Goal: Task Accomplishment & Management: Complete application form

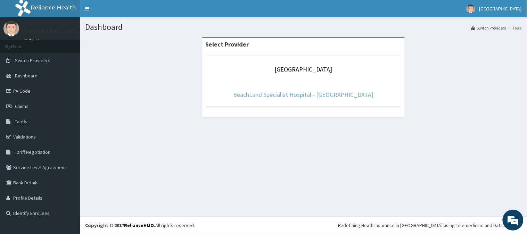
click at [328, 95] on link "BeachLand Specialist Hospital - [GEOGRAPHIC_DATA]" at bounding box center [303, 95] width 141 height 8
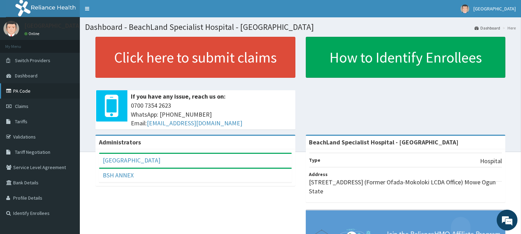
click at [42, 93] on link "PA Code" at bounding box center [40, 90] width 80 height 15
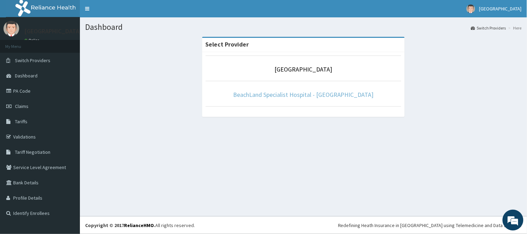
click at [331, 92] on link "BeachLand Specialist Hospital - Annex" at bounding box center [303, 95] width 141 height 8
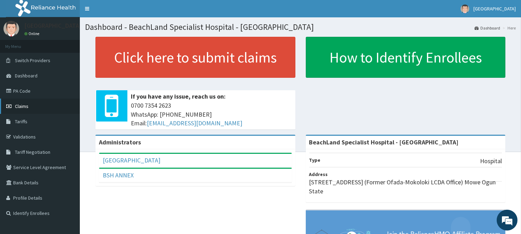
click at [40, 106] on link "Claims" at bounding box center [40, 106] width 80 height 15
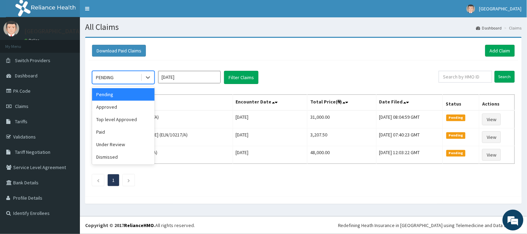
drag, startPoint x: 133, startPoint y: 78, endPoint x: 130, endPoint y: 87, distance: 9.3
click at [131, 85] on div "option Pending focused, 1 of 6. 6 results available. Use Up and Down to choose …" at bounding box center [304, 126] width 430 height 133
click at [505, 53] on link "Add Claim" at bounding box center [500, 51] width 30 height 12
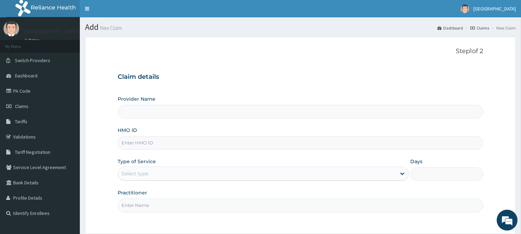
type input "BeachLand Specialist Hospital - Annex"
click at [146, 144] on input "HMO ID" at bounding box center [301, 143] width 366 height 14
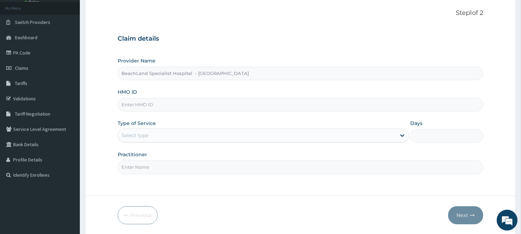
scroll to position [39, 0]
click at [134, 106] on input "HMO ID" at bounding box center [301, 105] width 366 height 14
paste input "RSJ/10204/C"
type input "RSJ/10204/C"
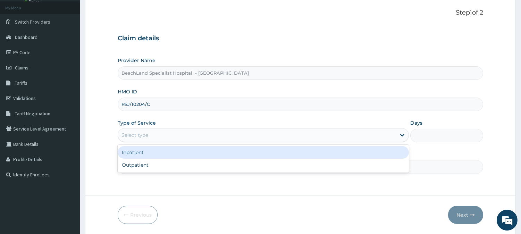
drag, startPoint x: 148, startPoint y: 134, endPoint x: 154, endPoint y: 152, distance: 19.0
click at [149, 135] on div "Select type" at bounding box center [257, 135] width 278 height 11
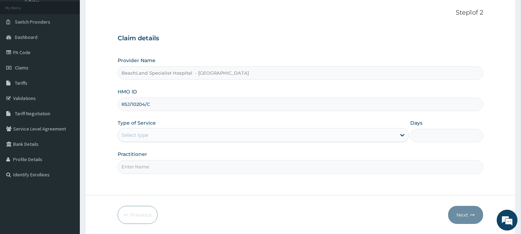
click at [170, 107] on input "RSJ/10204/C" at bounding box center [301, 105] width 366 height 14
drag, startPoint x: 158, startPoint y: 137, endPoint x: 158, endPoint y: 142, distance: 4.5
click at [158, 138] on div "Select type" at bounding box center [257, 135] width 278 height 11
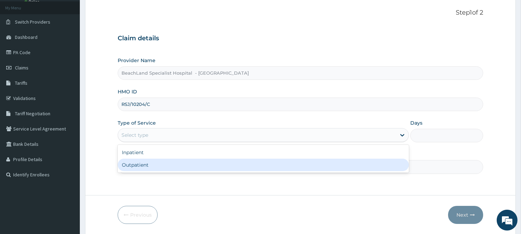
drag, startPoint x: 154, startPoint y: 163, endPoint x: 155, endPoint y: 169, distance: 5.6
click at [154, 164] on div "Outpatient" at bounding box center [263, 165] width 291 height 12
type input "1"
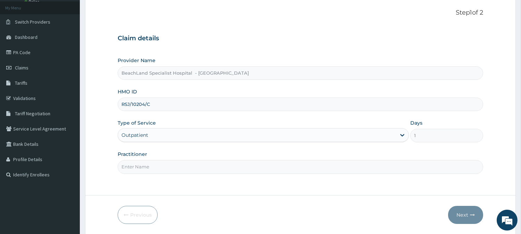
drag, startPoint x: 154, startPoint y: 169, endPoint x: 154, endPoint y: 177, distance: 7.6
click at [154, 174] on div "Step 1 of 2 Claim details Provider Name BeachLand Specialist Hospital - Annex H…" at bounding box center [301, 97] width 366 height 176
type input "DR VICTORY"
click at [452, 213] on button "Next" at bounding box center [465, 215] width 35 height 18
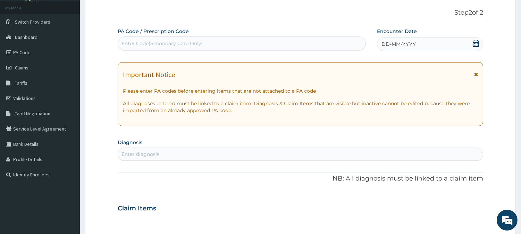
click at [236, 45] on div "Enter Code(Secondary Care Only)" at bounding box center [242, 43] width 248 height 11
paste input "RSJ/10204/C"
type input "RSJ/10204/C"
click at [236, 45] on div "Enter Code(Secondary Care Only)" at bounding box center [242, 43] width 248 height 11
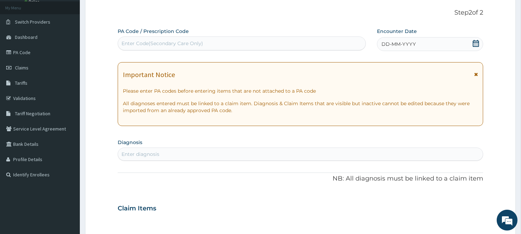
click at [230, 44] on div "Enter Code(Secondary Care Only)" at bounding box center [242, 43] width 248 height 11
paste input "PA/B1EA89"
type input "PA/B1EA89"
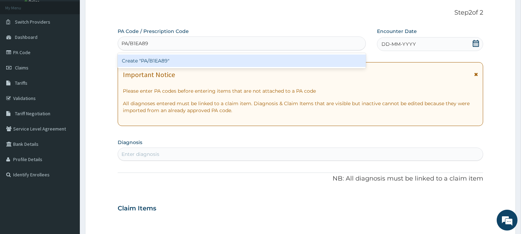
click at [185, 64] on div "Create "PA/B1EA89"" at bounding box center [242, 61] width 248 height 12
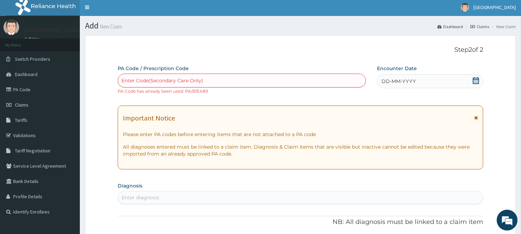
scroll to position [0, 0]
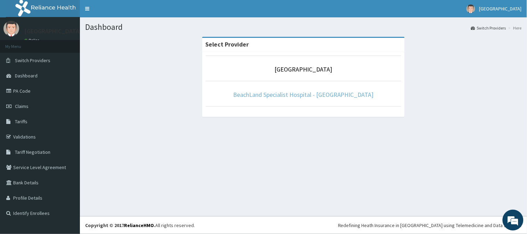
click at [289, 92] on link "BeachLand Specialist Hospital - [GEOGRAPHIC_DATA]" at bounding box center [303, 95] width 141 height 8
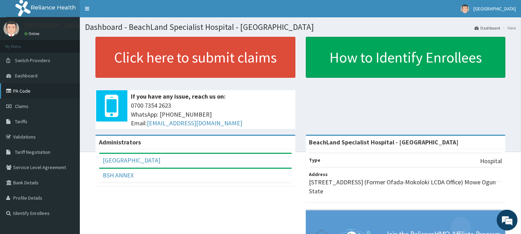
click at [32, 94] on link "PA Code" at bounding box center [40, 90] width 80 height 15
click at [29, 104] on link "Claims" at bounding box center [40, 106] width 80 height 15
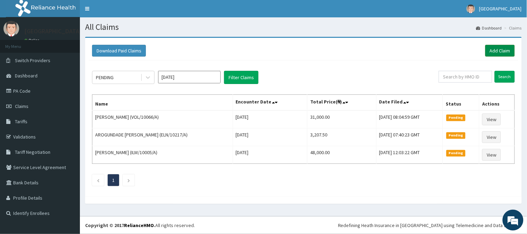
click at [501, 48] on link "Add Claim" at bounding box center [500, 51] width 30 height 12
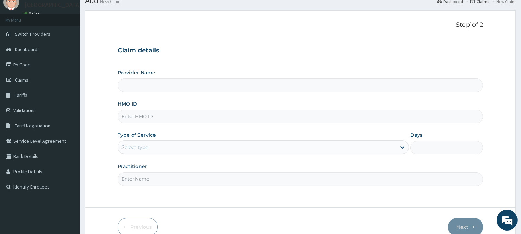
scroll to position [39, 0]
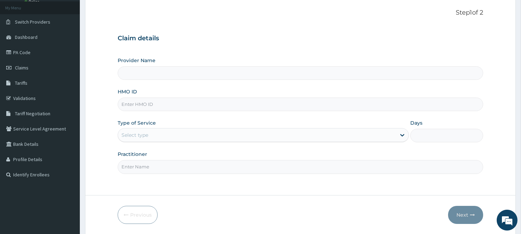
type input "BeachLand Specialist Hospital - Annex"
click at [135, 106] on input "HMO ID" at bounding box center [301, 105] width 366 height 14
paste input "AVL/10085/D"
type input "AVL/10085/D"
drag, startPoint x: 150, startPoint y: 134, endPoint x: 151, endPoint y: 142, distance: 8.1
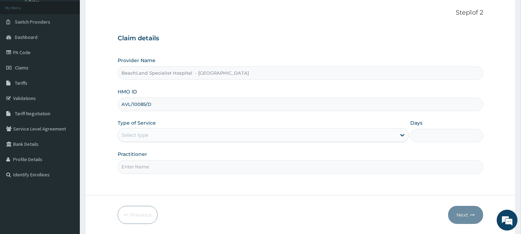
click at [150, 136] on div "Select type" at bounding box center [257, 135] width 278 height 11
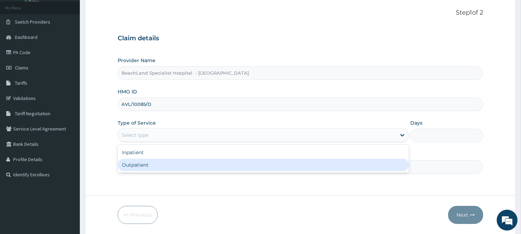
drag, startPoint x: 157, startPoint y: 167, endPoint x: 163, endPoint y: 161, distance: 8.1
click at [158, 166] on div "Outpatient" at bounding box center [263, 165] width 291 height 12
type input "1"
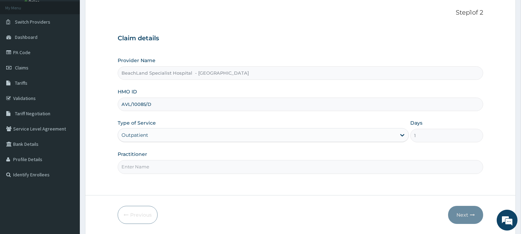
click at [155, 175] on div "Step 1 of 2 Claim details Provider Name BeachLand Specialist Hospital - Annex H…" at bounding box center [301, 97] width 366 height 176
click at [160, 168] on input "Practitioner" at bounding box center [301, 167] width 366 height 14
type input "DR VICTORY"
click at [454, 216] on button "Next" at bounding box center [465, 215] width 35 height 18
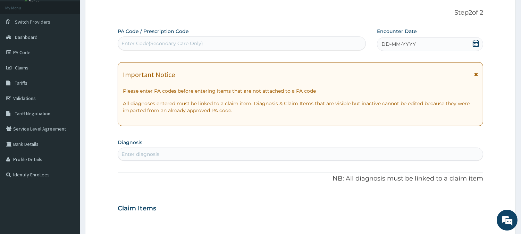
scroll to position [0, 0]
click at [216, 39] on div "Enter Code(Secondary Care Only)" at bounding box center [242, 43] width 248 height 11
paste input "PA/04BF29"
type input "PA/04BF29"
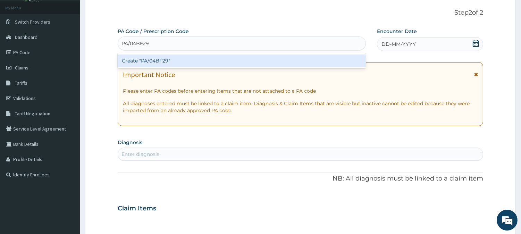
click at [182, 61] on div "Create "PA/04BF29"" at bounding box center [242, 61] width 248 height 12
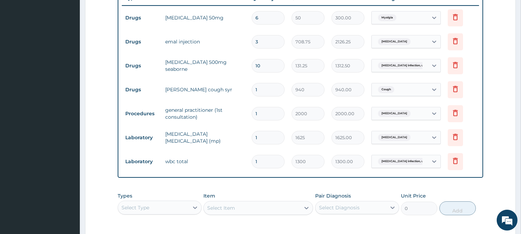
scroll to position [355, 0]
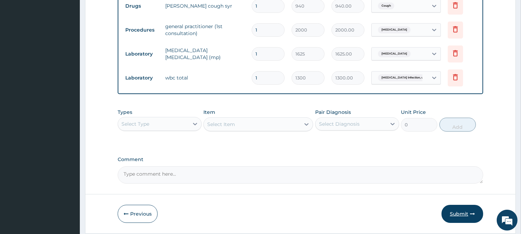
click at [457, 213] on button "Submit" at bounding box center [463, 214] width 42 height 18
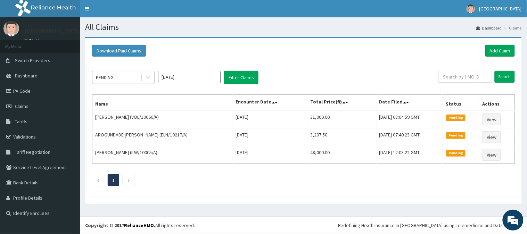
click at [113, 77] on div "PENDING" at bounding box center [105, 77] width 18 height 7
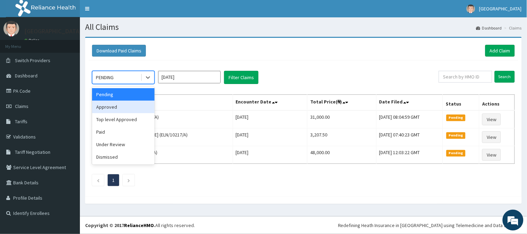
click at [108, 109] on div "Approved" at bounding box center [123, 107] width 62 height 12
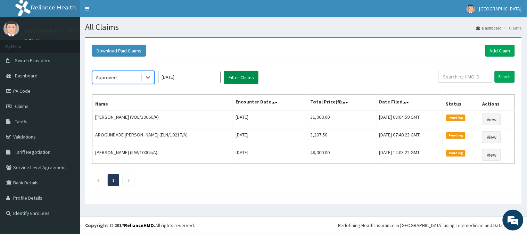
click at [245, 81] on button "Filter Claims" at bounding box center [241, 77] width 34 height 13
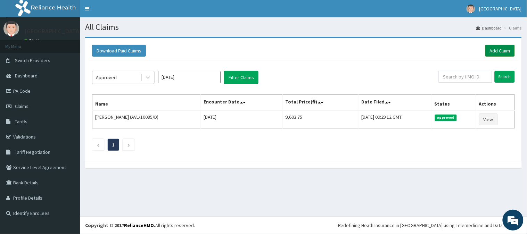
click at [502, 51] on link "Add Claim" at bounding box center [500, 51] width 30 height 12
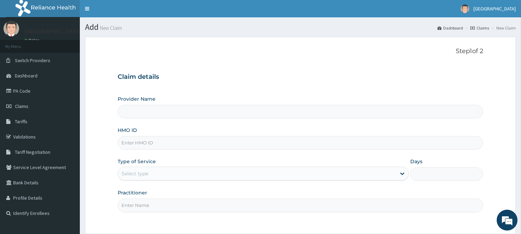
type input "BeachLand Specialist Hospital - [GEOGRAPHIC_DATA]"
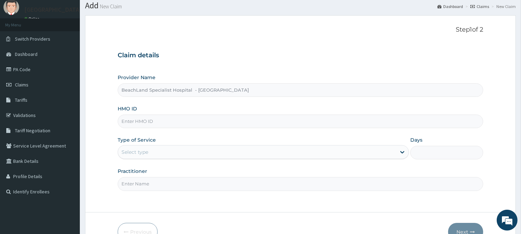
scroll to position [39, 0]
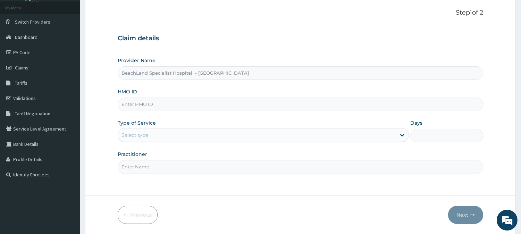
click at [144, 105] on input "HMO ID" at bounding box center [301, 105] width 366 height 14
paste input "WTC/10065/B"
type input "WTC/10065/B"
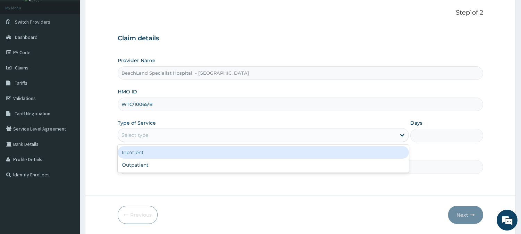
drag, startPoint x: 170, startPoint y: 133, endPoint x: 178, endPoint y: 159, distance: 26.9
click at [171, 135] on div "Select type" at bounding box center [257, 135] width 278 height 11
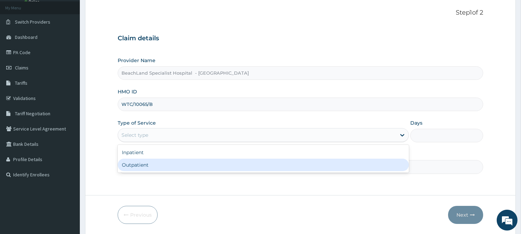
drag, startPoint x: 177, startPoint y: 164, endPoint x: 165, endPoint y: 167, distance: 13.0
click at [176, 164] on div "Outpatient" at bounding box center [263, 165] width 291 height 12
type input "1"
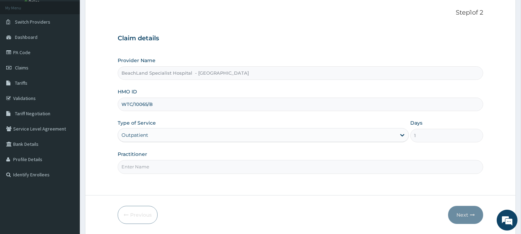
click at [157, 170] on input "Practitioner" at bounding box center [301, 167] width 366 height 14
type input "DR. BOLAJI"
click at [465, 215] on button "Next" at bounding box center [465, 215] width 35 height 18
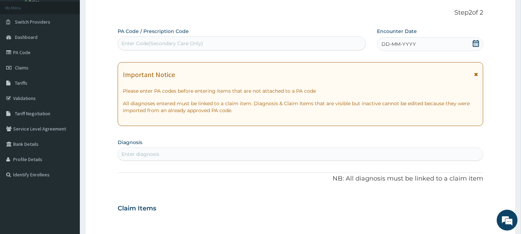
scroll to position [0, 0]
click at [135, 43] on div "Enter Code(Secondary Care Only)" at bounding box center [163, 43] width 82 height 7
paste input "PA/2D626D"
type input "PA/2D626D"
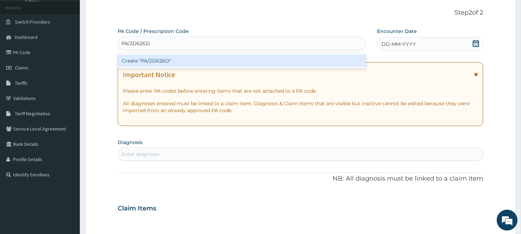
click at [161, 60] on div "Create "PA/2D626D"" at bounding box center [242, 61] width 248 height 12
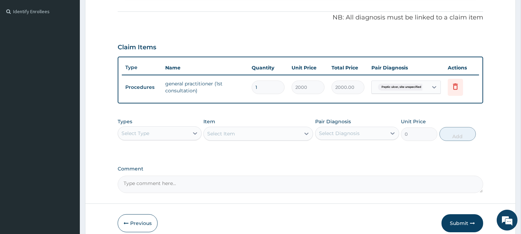
scroll to position [233, 0]
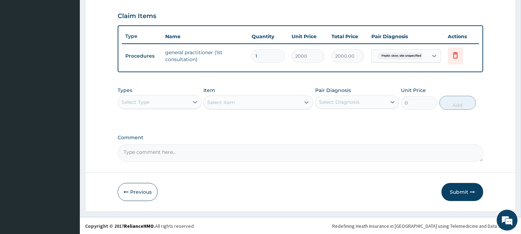
drag, startPoint x: 451, startPoint y: 189, endPoint x: 445, endPoint y: 186, distance: 6.7
click at [452, 189] on button "Submit" at bounding box center [463, 192] width 42 height 18
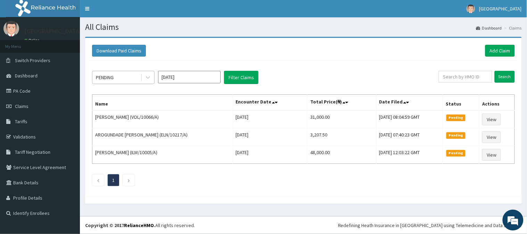
drag, startPoint x: 137, startPoint y: 78, endPoint x: 136, endPoint y: 84, distance: 5.6
click at [136, 80] on div "PENDING" at bounding box center [116, 77] width 48 height 11
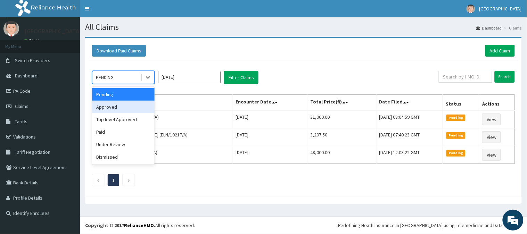
click at [137, 103] on div "Approved" at bounding box center [123, 107] width 62 height 12
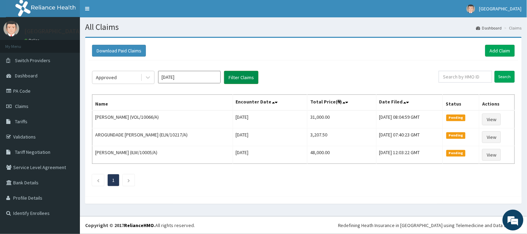
click at [248, 81] on button "Filter Claims" at bounding box center [241, 77] width 34 height 13
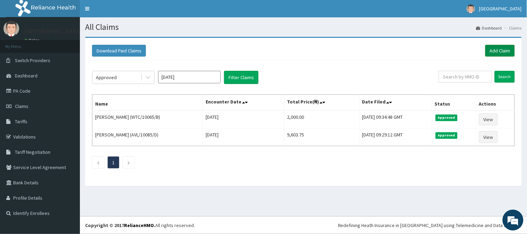
click at [494, 50] on link "Add Claim" at bounding box center [500, 51] width 30 height 12
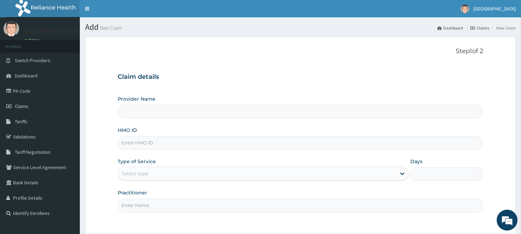
scroll to position [39, 0]
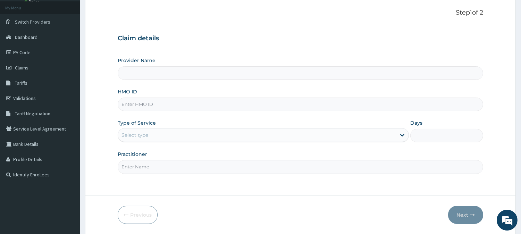
type input "BeachLand Specialist Hospital - Annex"
click at [133, 105] on input "HMO ID" at bounding box center [301, 105] width 366 height 14
paste input "DGC/10262/B"
type input "DGC/10262/B"
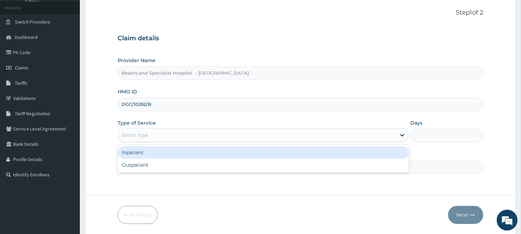
drag, startPoint x: 152, startPoint y: 135, endPoint x: 152, endPoint y: 164, distance: 28.8
click at [151, 144] on div "Provider Name BeachLand Specialist Hospital - Annex HMO ID DGC/10262/B Type of …" at bounding box center [301, 115] width 366 height 117
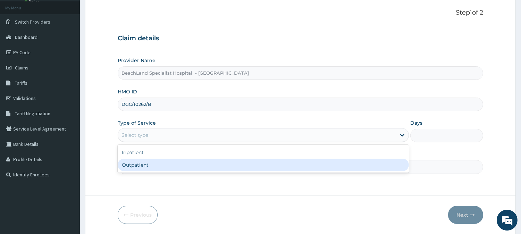
click at [152, 167] on div "Outpatient" at bounding box center [263, 165] width 291 height 12
type input "1"
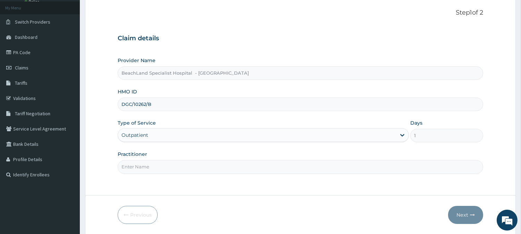
click at [146, 172] on input "Practitioner" at bounding box center [301, 167] width 366 height 14
type input "DR AJALA"
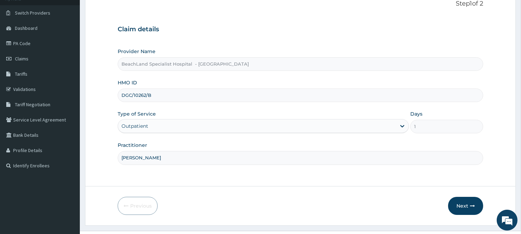
scroll to position [62, 0]
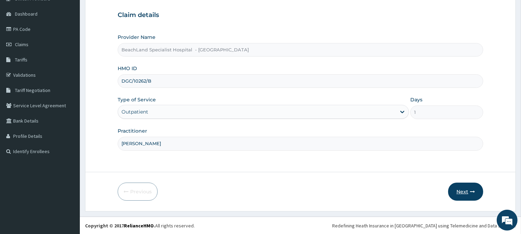
click at [466, 192] on button "Next" at bounding box center [465, 192] width 35 height 18
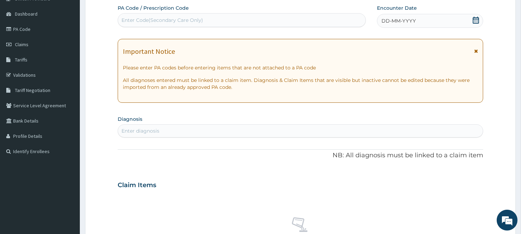
click at [150, 19] on div "Enter Code(Secondary Care Only)" at bounding box center [163, 20] width 82 height 7
paste input "PA/385561"
type input "PA/385561"
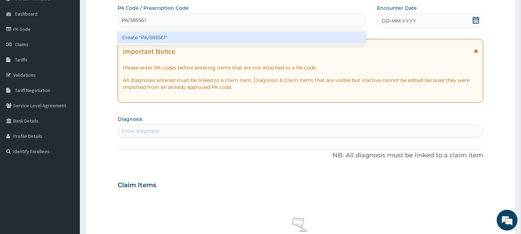
click at [158, 36] on div "Create "PA/385561"" at bounding box center [242, 37] width 248 height 12
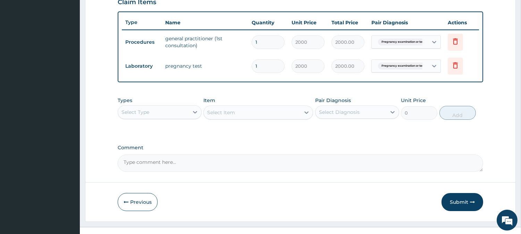
scroll to position [257, 0]
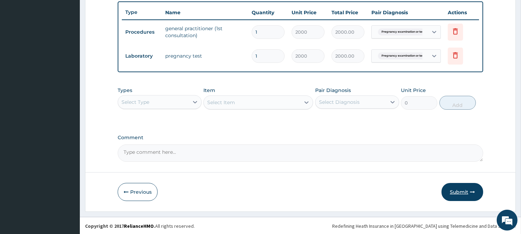
click at [459, 187] on button "Submit" at bounding box center [463, 192] width 42 height 18
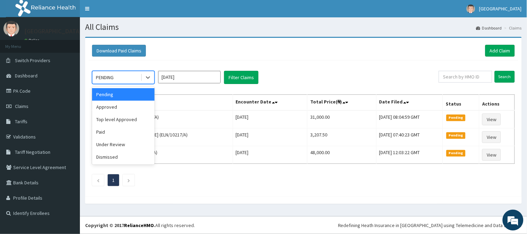
drag, startPoint x: 119, startPoint y: 77, endPoint x: 116, endPoint y: 95, distance: 18.0
click at [119, 81] on div "PENDING" at bounding box center [116, 77] width 48 height 11
click at [115, 105] on div "Approved" at bounding box center [123, 107] width 62 height 12
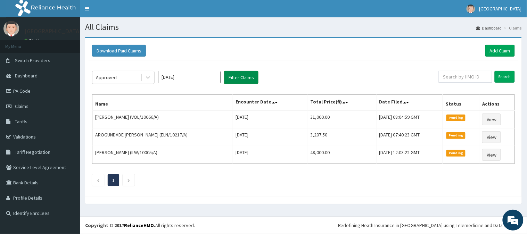
click at [242, 82] on button "Filter Claims" at bounding box center [241, 77] width 34 height 13
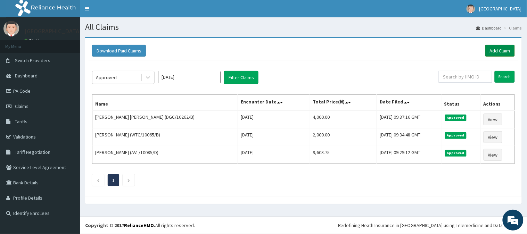
click at [502, 50] on link "Add Claim" at bounding box center [500, 51] width 30 height 12
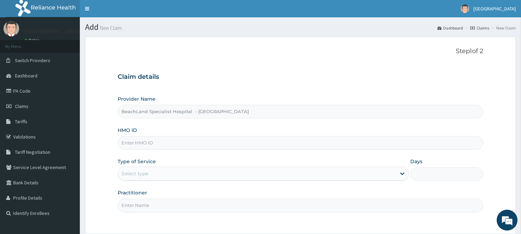
scroll to position [39, 0]
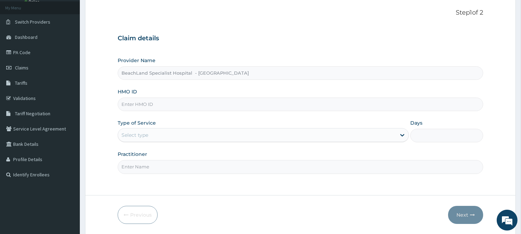
click at [131, 102] on input "HMO ID" at bounding box center [301, 105] width 366 height 14
paste input "VOL/10066/A"
click at [131, 102] on input "VOL/10066/A" at bounding box center [301, 105] width 366 height 14
type input "VOL/10066/A"
click at [148, 137] on div "Select type" at bounding box center [135, 135] width 27 height 7
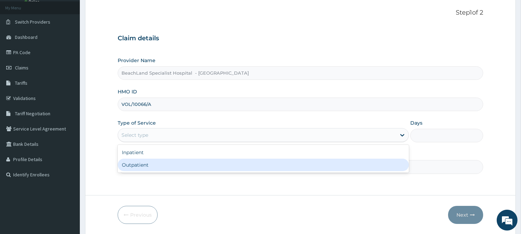
click at [141, 168] on div "Outpatient" at bounding box center [263, 165] width 291 height 12
type input "1"
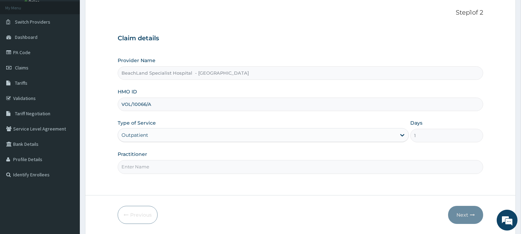
drag, startPoint x: 141, startPoint y: 168, endPoint x: 141, endPoint y: 176, distance: 8.0
click at [141, 168] on input "Practitioner" at bounding box center [301, 167] width 366 height 14
type input "DR VICTORY"
click at [466, 215] on button "Next" at bounding box center [465, 215] width 35 height 18
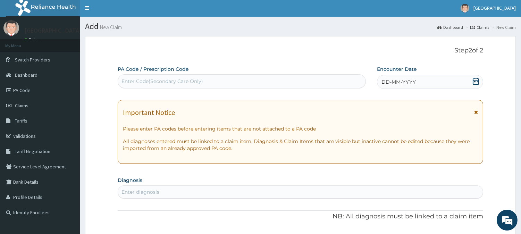
scroll to position [0, 0]
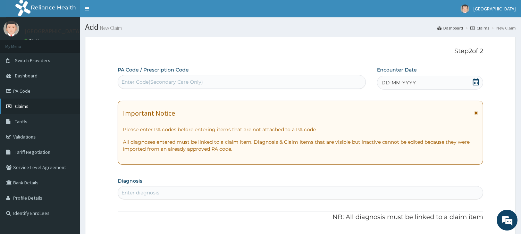
click at [27, 102] on link "Claims" at bounding box center [40, 106] width 80 height 15
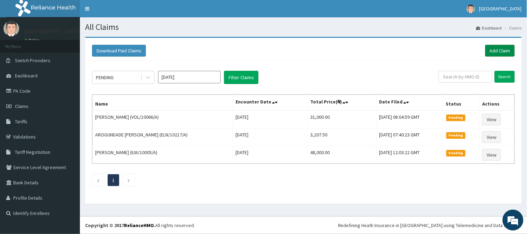
click at [489, 50] on link "Add Claim" at bounding box center [500, 51] width 30 height 12
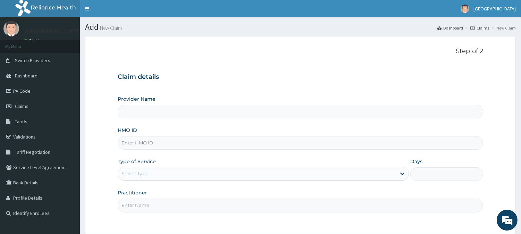
type input "BeachLand Specialist Hospital - [GEOGRAPHIC_DATA]"
click at [137, 139] on input "HMO ID" at bounding box center [301, 143] width 366 height 14
click at [135, 145] on input "HMO ID" at bounding box center [301, 143] width 366 height 14
paste input "VOL/10066/A"
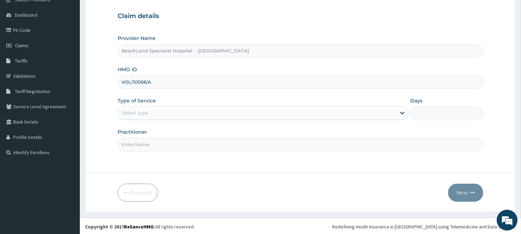
scroll to position [62, 0]
type input "VOL/10066/A"
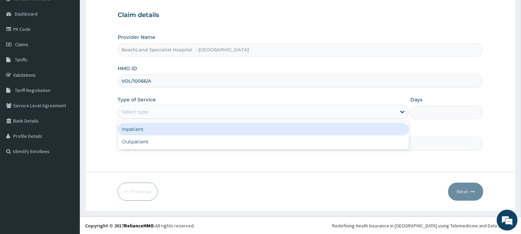
click at [131, 110] on div "Select type" at bounding box center [135, 111] width 27 height 7
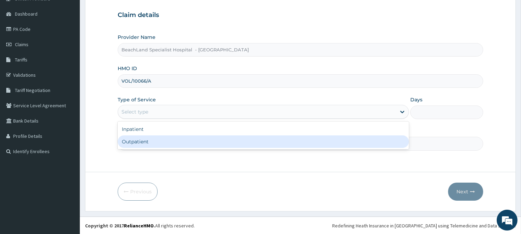
click at [139, 141] on div "Outpatient" at bounding box center [263, 141] width 291 height 12
type input "1"
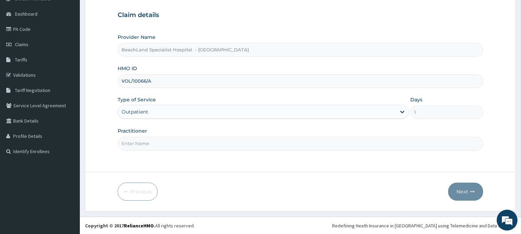
click at [136, 143] on input "Practitioner" at bounding box center [301, 144] width 366 height 14
type input "Dr UDOKA"
click at [465, 189] on button "Next" at bounding box center [465, 192] width 35 height 18
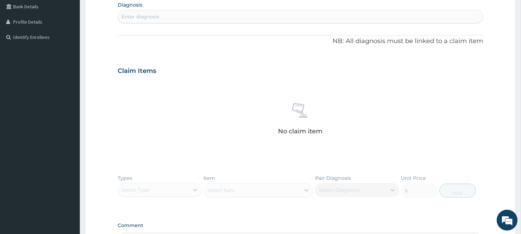
scroll to position [149, 0]
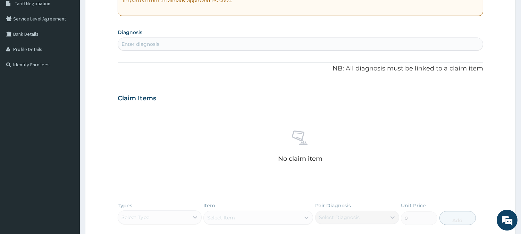
click at [140, 44] on div "Enter diagnosis" at bounding box center [141, 44] width 38 height 7
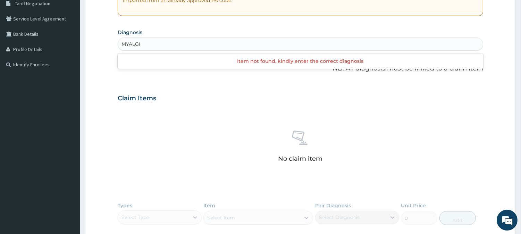
type input "MYALGIA"
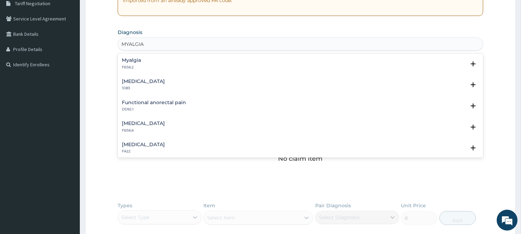
click at [134, 59] on h4 "Myalgia" at bounding box center [131, 60] width 19 height 5
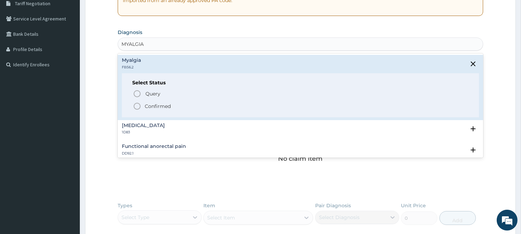
drag, startPoint x: 140, startPoint y: 103, endPoint x: 148, endPoint y: 98, distance: 9.8
click at [140, 103] on icon "status option filled" at bounding box center [137, 106] width 8 height 8
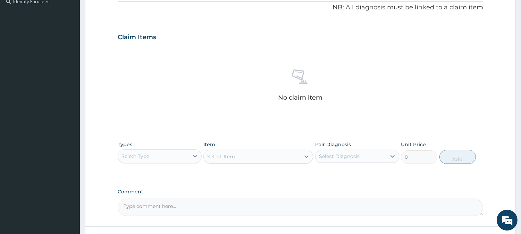
scroll to position [266, 0]
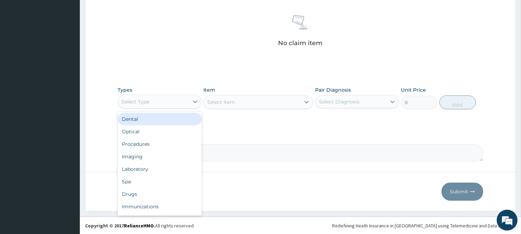
drag, startPoint x: 179, startPoint y: 103, endPoint x: 162, endPoint y: 140, distance: 40.5
click at [178, 107] on div "Select Type" at bounding box center [160, 102] width 84 height 14
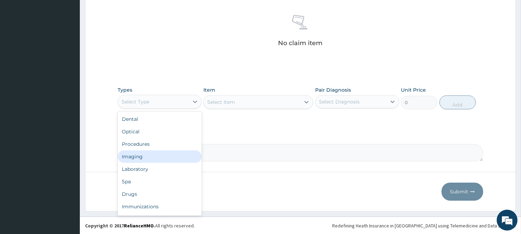
scroll to position [23, 0]
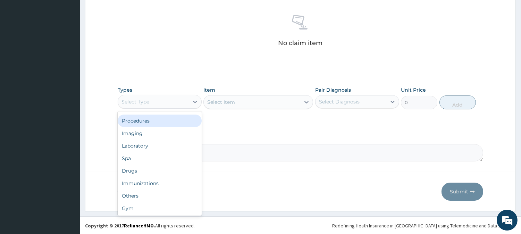
click at [157, 122] on div "Procedures" at bounding box center [160, 121] width 84 height 12
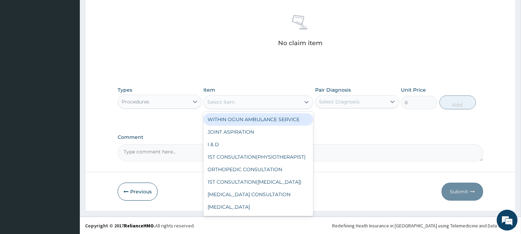
click at [254, 103] on div "Select Item" at bounding box center [252, 102] width 97 height 11
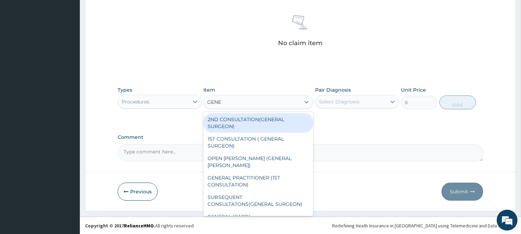
type input "GENER"
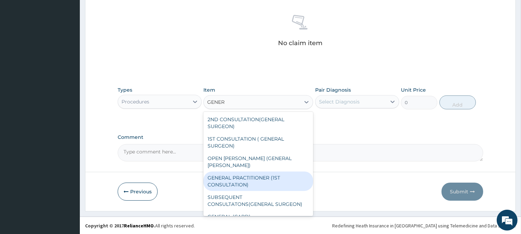
click at [273, 175] on div "GENERAL PRACTITIONER (1ST CONSULTATION)" at bounding box center [258, 181] width 110 height 19
type input "2000"
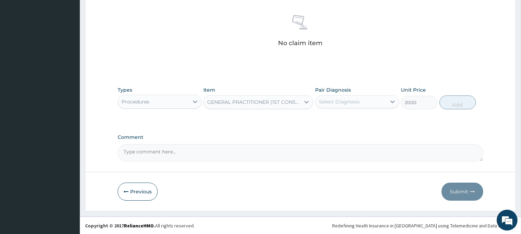
click at [327, 100] on div "Select Diagnosis" at bounding box center [339, 101] width 41 height 7
drag, startPoint x: 331, startPoint y: 116, endPoint x: 369, endPoint y: 118, distance: 37.9
click at [334, 117] on label "Myalgia" at bounding box center [336, 118] width 19 height 7
checkbox input "true"
click at [452, 103] on button "Add" at bounding box center [458, 102] width 36 height 14
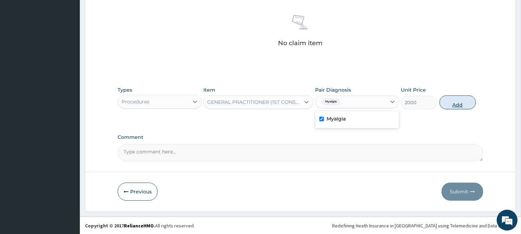
type input "0"
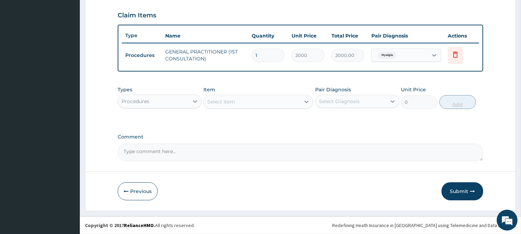
scroll to position [233, 0]
click at [459, 191] on button "Submit" at bounding box center [463, 192] width 42 height 18
click at [460, 187] on button "Submit" at bounding box center [463, 192] width 42 height 18
click at [462, 192] on button "Submit" at bounding box center [463, 192] width 42 height 18
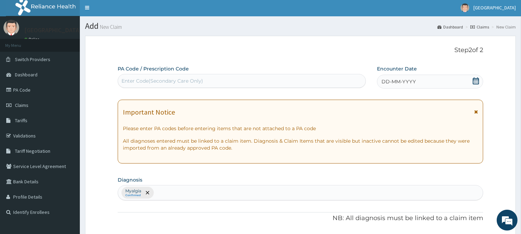
scroll to position [0, 0]
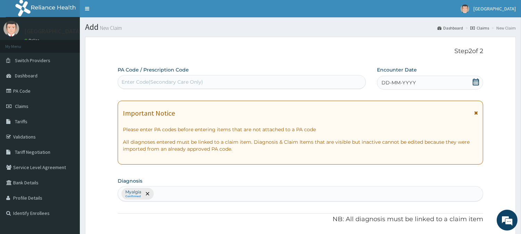
click at [475, 81] on icon at bounding box center [476, 81] width 7 height 7
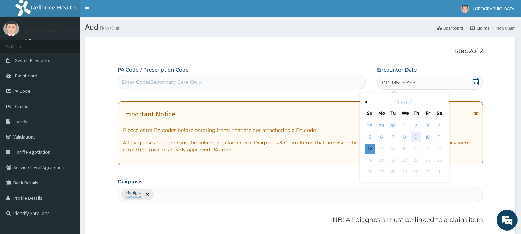
click at [417, 138] on div "9" at bounding box center [416, 137] width 10 height 10
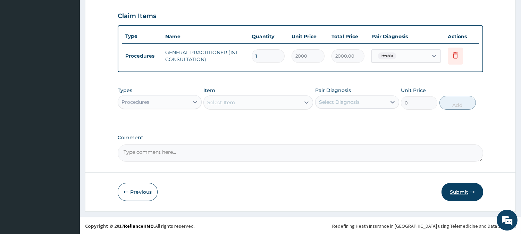
click at [452, 192] on button "Submit" at bounding box center [463, 192] width 42 height 18
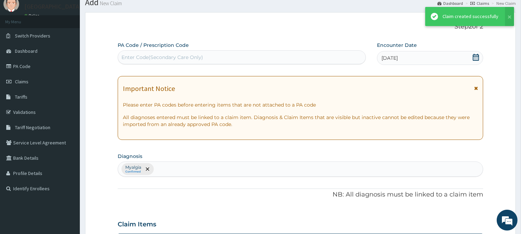
scroll to position [233, 0]
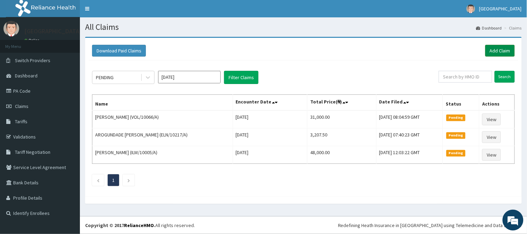
click at [506, 52] on link "Add Claim" at bounding box center [500, 51] width 30 height 12
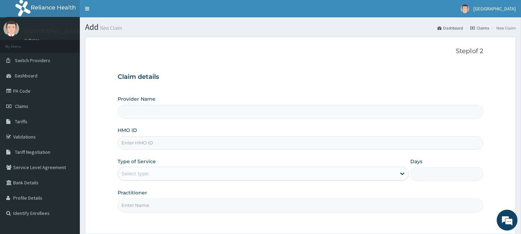
type input "BeachLand Specialist Hospital - [GEOGRAPHIC_DATA]"
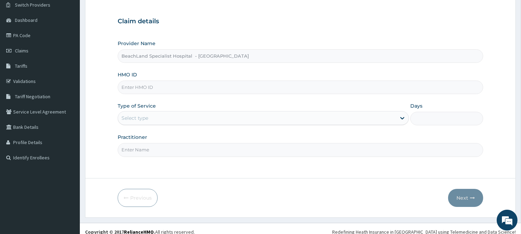
scroll to position [62, 0]
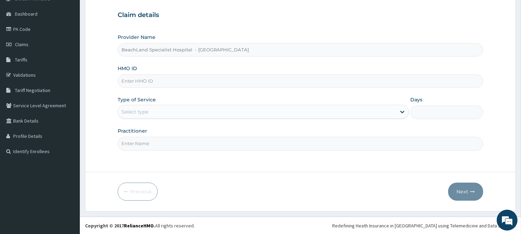
click at [139, 82] on input "HMO ID" at bounding box center [301, 81] width 366 height 14
paste input "CVS/10004/B"
type input "CVS/10004/B"
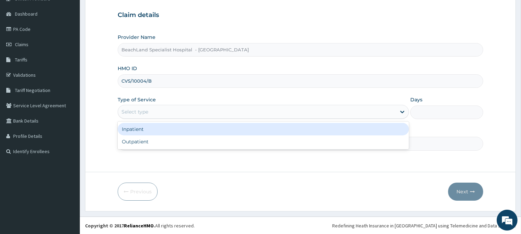
click at [160, 116] on div "Select type" at bounding box center [257, 111] width 278 height 11
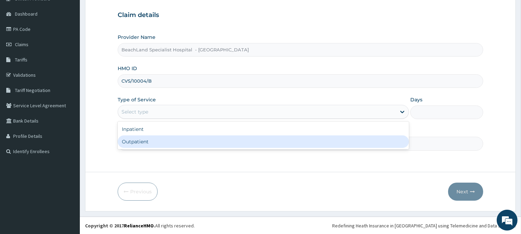
click at [155, 143] on div "Outpatient" at bounding box center [263, 141] width 291 height 12
type input "1"
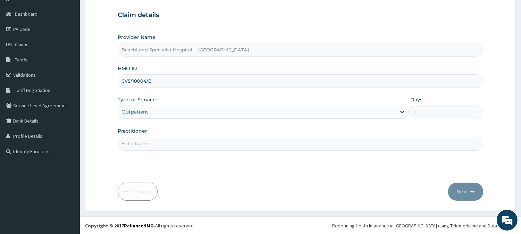
click at [156, 144] on input "Practitioner" at bounding box center [301, 144] width 366 height 14
type input "[PERSON_NAME][GEOGRAPHIC_DATA]"
click at [463, 185] on button "Next" at bounding box center [465, 192] width 35 height 18
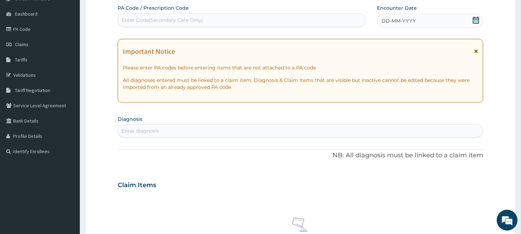
click at [158, 19] on div "Enter Code(Secondary Care Only)" at bounding box center [163, 20] width 82 height 7
drag, startPoint x: 158, startPoint y: 19, endPoint x: 327, endPoint y: 122, distance: 197.9
click at [327, 124] on div "Enter diagnosis" at bounding box center [301, 130] width 366 height 13
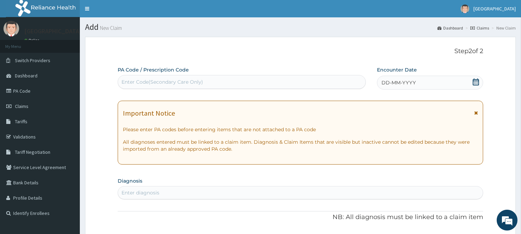
click at [139, 81] on div "Enter Code(Secondary Care Only)" at bounding box center [163, 81] width 82 height 7
drag, startPoint x: 139, startPoint y: 80, endPoint x: 275, endPoint y: 58, distance: 137.9
click at [275, 58] on div "Step 2 of 2 PA Code / Prescription Code Enter Code(Secondary Care Only) Encount…" at bounding box center [301, 237] width 366 height 378
click at [143, 79] on div "Enter Code(Secondary Care Only)" at bounding box center [163, 81] width 82 height 7
paste input "PA/8960A1"
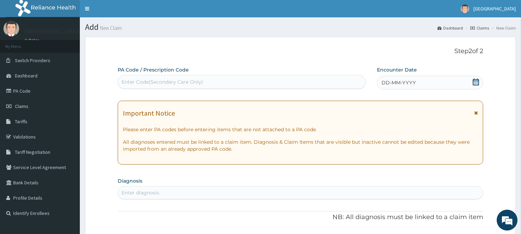
type input "PA/8960A1"
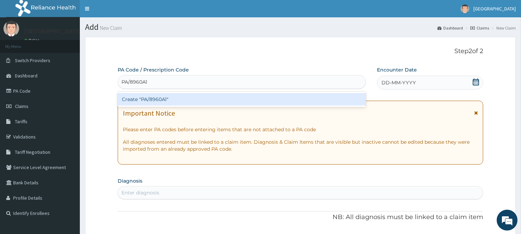
click at [152, 101] on div "Create "PA/8960A1"" at bounding box center [242, 99] width 248 height 12
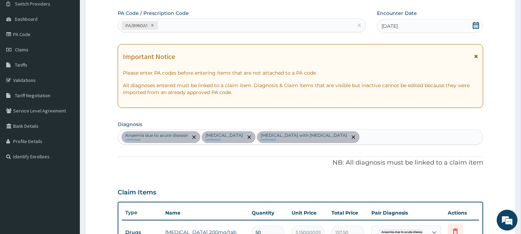
scroll to position [36, 0]
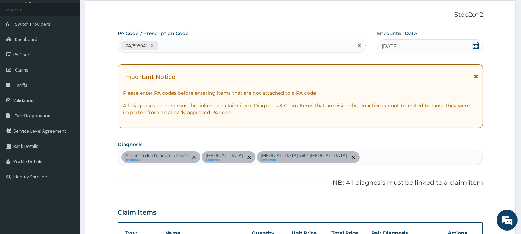
click at [169, 44] on div "PA/8960A1" at bounding box center [235, 45] width 235 height 11
paste input "PA/47397B"
type input "PA/47397B"
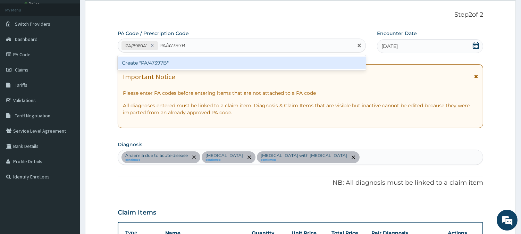
click at [175, 67] on div "Create "PA/47397B"" at bounding box center [242, 63] width 248 height 12
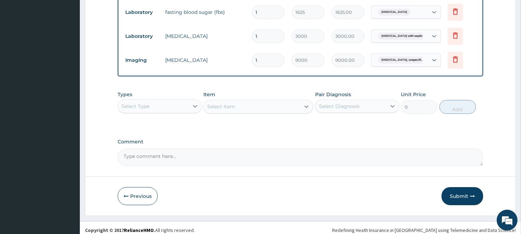
scroll to position [353, 0]
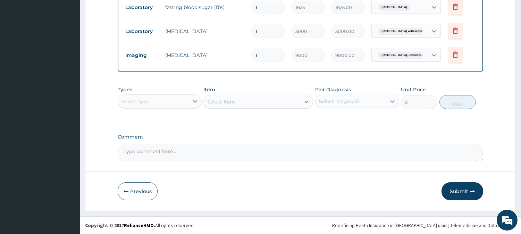
drag, startPoint x: 145, startPoint y: 100, endPoint x: 143, endPoint y: 109, distance: 9.6
click at [144, 103] on div "Select Type" at bounding box center [136, 101] width 28 height 7
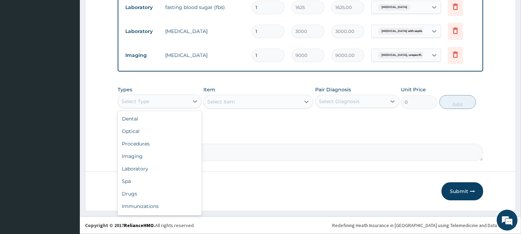
scroll to position [23, 0]
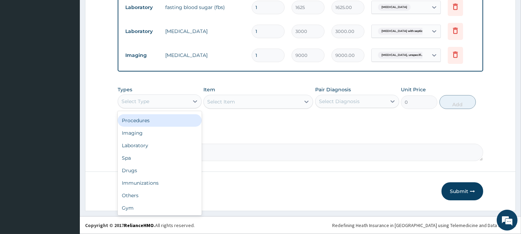
click at [150, 121] on div "Procedures" at bounding box center [160, 120] width 84 height 12
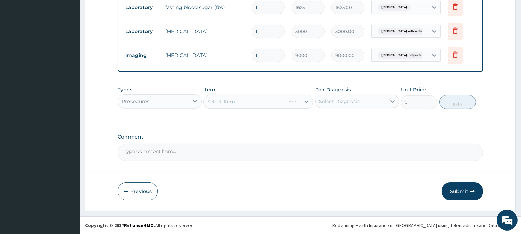
click at [227, 100] on div "Select Item" at bounding box center [258, 102] width 110 height 14
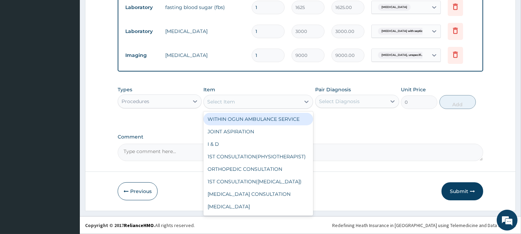
click at [251, 102] on div "Select Item" at bounding box center [252, 101] width 97 height 11
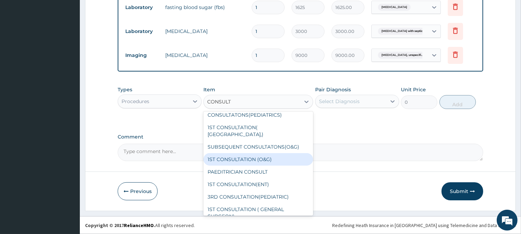
scroll to position [231, 0]
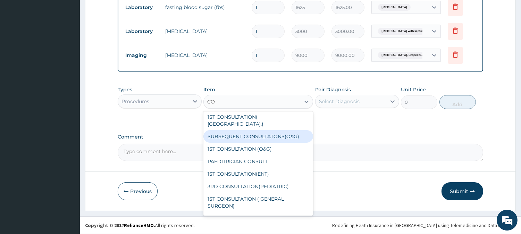
type input "C"
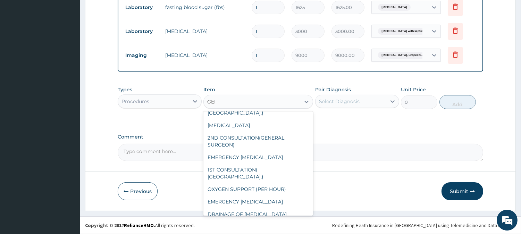
type input "GENE"
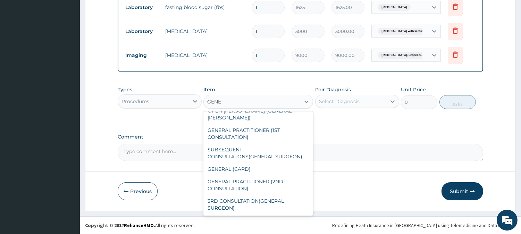
scroll to position [13, 0]
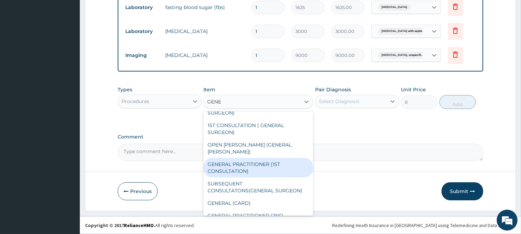
click at [264, 158] on div "GENERAL PRACTITIONER (1ST CONSULTATION)" at bounding box center [258, 167] width 110 height 19
type input "2000"
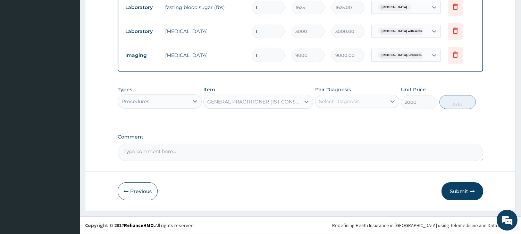
click at [345, 100] on div "Select Diagnosis" at bounding box center [339, 101] width 41 height 7
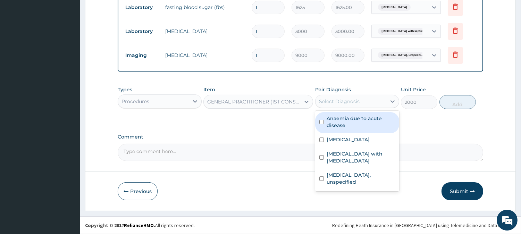
click at [346, 122] on label "Anaemia due to acute disease" at bounding box center [361, 122] width 68 height 14
checkbox input "true"
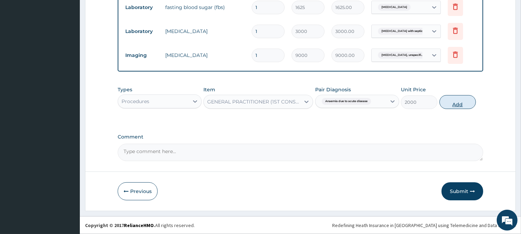
click at [462, 105] on button "Add" at bounding box center [458, 102] width 36 height 14
type input "0"
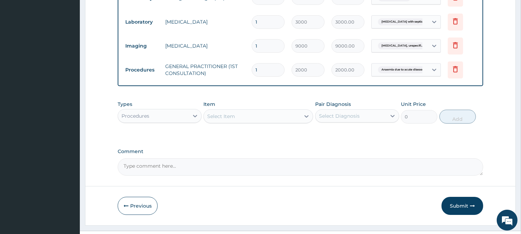
scroll to position [377, 0]
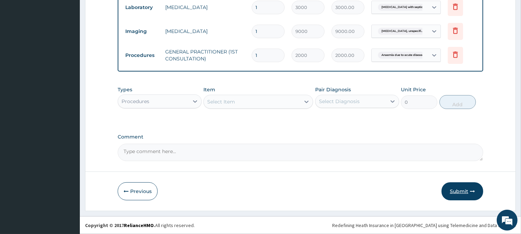
click at [464, 194] on button "Submit" at bounding box center [463, 191] width 42 height 18
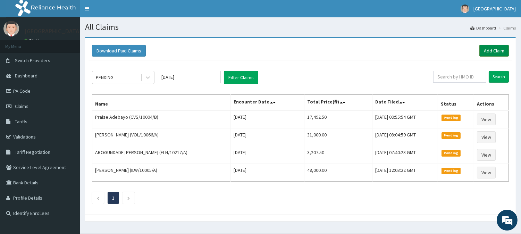
click at [494, 51] on link "Add Claim" at bounding box center [495, 51] width 30 height 12
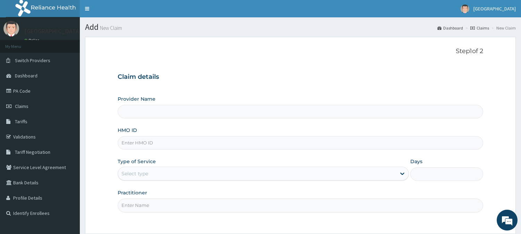
type input "BeachLand Specialist Hospital - [GEOGRAPHIC_DATA]"
click at [127, 145] on input "HMO ID" at bounding box center [301, 143] width 366 height 14
paste input "ZIT/10002/D"
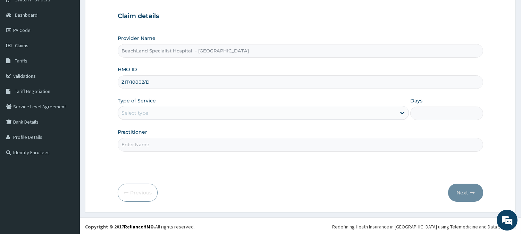
scroll to position [62, 0]
type input "ZIT/10002/D"
click at [144, 112] on div "Select type" at bounding box center [135, 111] width 27 height 7
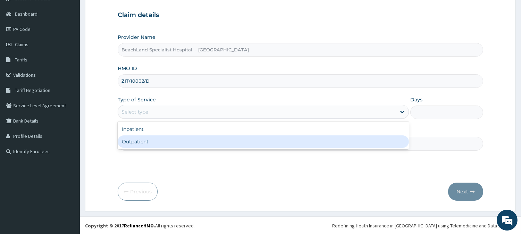
click at [150, 146] on div "Outpatient" at bounding box center [263, 141] width 291 height 12
type input "1"
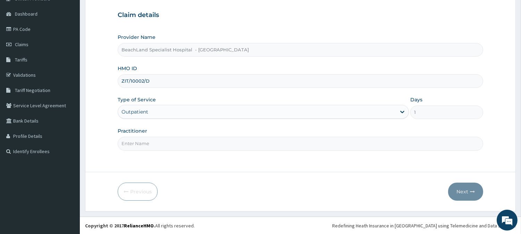
click at [171, 144] on input "Practitioner" at bounding box center [301, 144] width 366 height 14
type input "DR. BOLAJI"
click at [464, 193] on button "Next" at bounding box center [465, 192] width 35 height 18
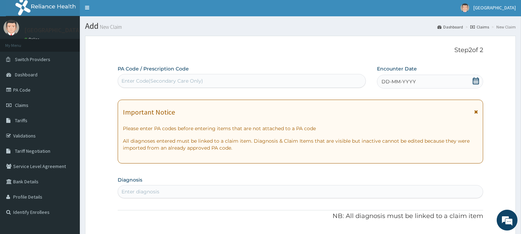
scroll to position [0, 0]
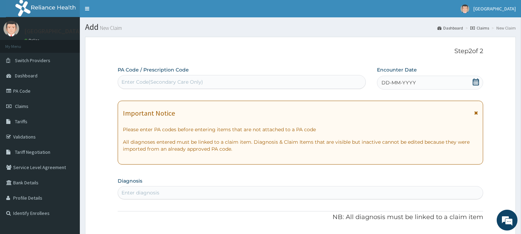
click at [143, 80] on div "Enter Code(Secondary Care Only)" at bounding box center [163, 81] width 82 height 7
drag, startPoint x: 143, startPoint y: 80, endPoint x: 294, endPoint y: 41, distance: 156.8
click at [149, 84] on div "Enter Code(Secondary Care Only)" at bounding box center [163, 81] width 82 height 7
paste input "PA/4CE8BA"
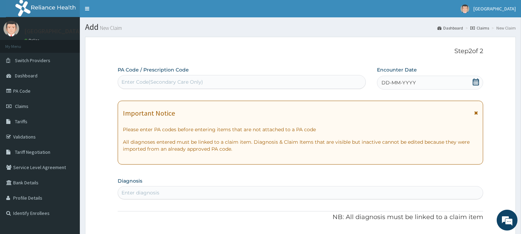
type input "PA/4CE8BA"
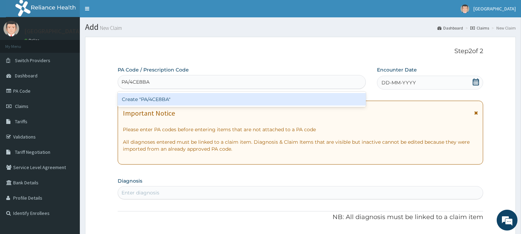
click at [141, 98] on div "Create "PA/4CE8BA"" at bounding box center [242, 99] width 248 height 12
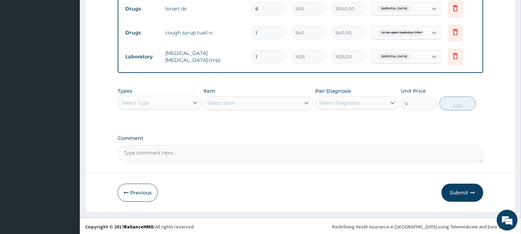
scroll to position [353, 0]
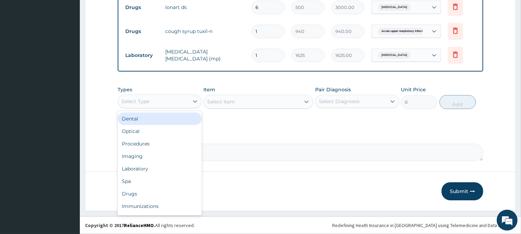
click at [147, 104] on div "Select Type" at bounding box center [136, 101] width 28 height 7
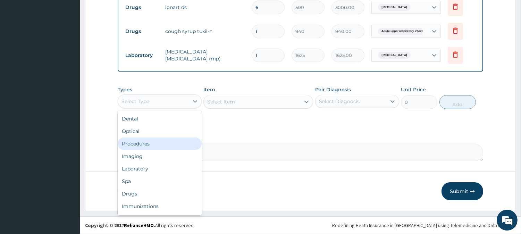
drag, startPoint x: 152, startPoint y: 142, endPoint x: 155, endPoint y: 138, distance: 4.8
click at [153, 141] on div "Procedures" at bounding box center [160, 143] width 84 height 12
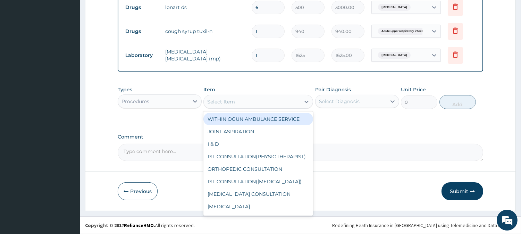
click at [239, 102] on div "Select Item" at bounding box center [252, 101] width 97 height 11
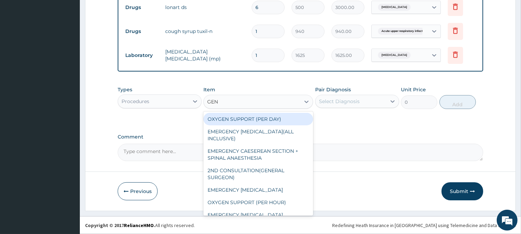
type input "GENE"
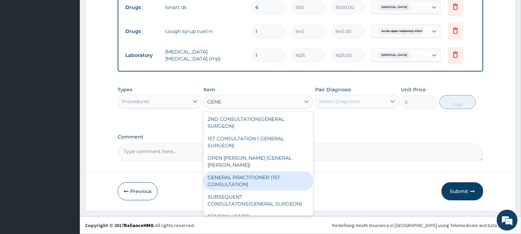
drag, startPoint x: 262, startPoint y: 176, endPoint x: 277, endPoint y: 159, distance: 22.9
click at [264, 174] on div "GENERAL PRACTITIONER (1ST CONSULTATION)" at bounding box center [258, 180] width 110 height 19
type input "2000"
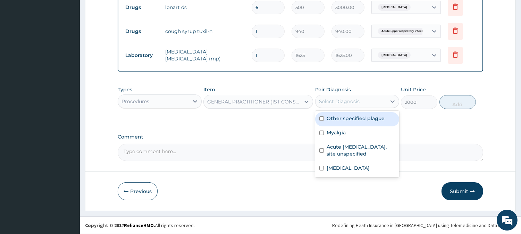
click at [334, 102] on div "Select Diagnosis" at bounding box center [339, 101] width 41 height 7
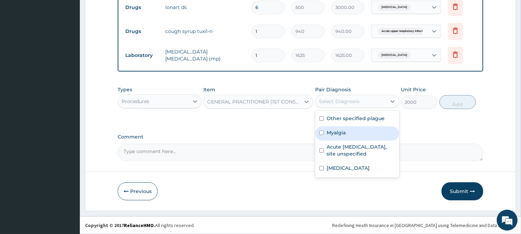
drag, startPoint x: 340, startPoint y: 129, endPoint x: 345, endPoint y: 129, distance: 4.9
click at [341, 129] on label "Myalgia" at bounding box center [336, 132] width 19 height 7
checkbox input "true"
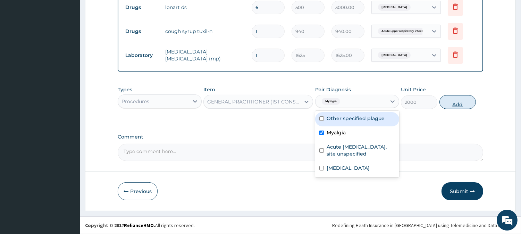
click at [461, 101] on button "Add" at bounding box center [458, 102] width 36 height 14
type input "0"
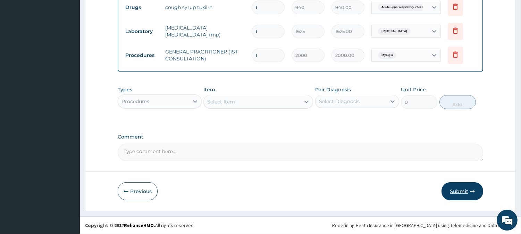
click at [449, 190] on button "Submit" at bounding box center [463, 191] width 42 height 18
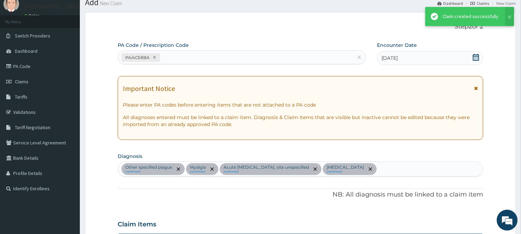
scroll to position [377, 0]
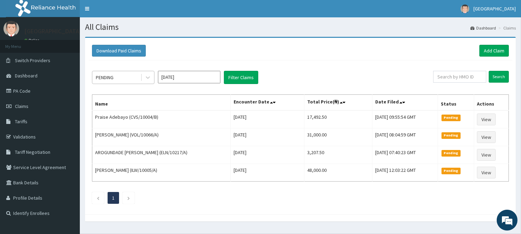
click at [131, 80] on div "PENDING" at bounding box center [116, 77] width 48 height 11
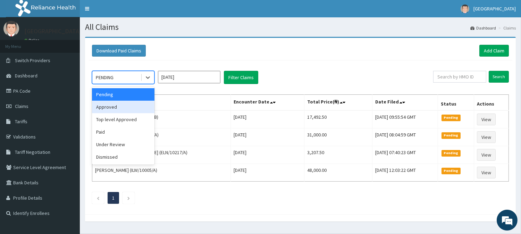
click at [129, 108] on div "Approved" at bounding box center [123, 107] width 62 height 12
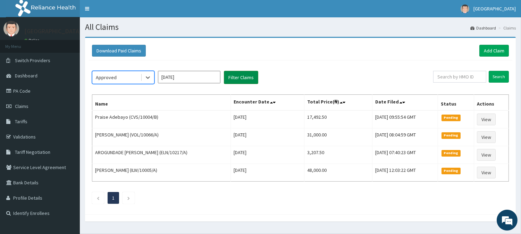
click at [245, 75] on button "Filter Claims" at bounding box center [241, 77] width 34 height 13
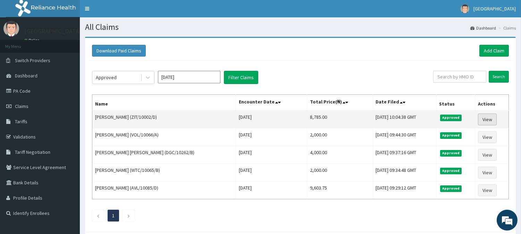
click at [489, 122] on link "View" at bounding box center [487, 120] width 19 height 12
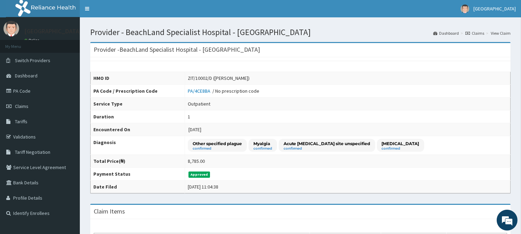
click at [499, 32] on link "View Claim" at bounding box center [501, 33] width 20 height 6
click at [35, 102] on link "Claims" at bounding box center [40, 106] width 80 height 15
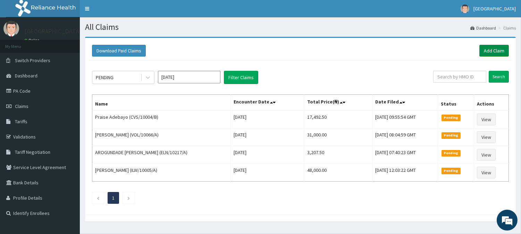
click at [500, 51] on link "Add Claim" at bounding box center [495, 51] width 30 height 12
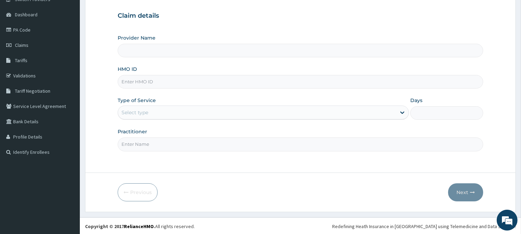
scroll to position [62, 0]
type input "BeachLand Specialist Hospital - [GEOGRAPHIC_DATA]"
click at [137, 81] on input "HMO ID" at bounding box center [301, 81] width 366 height 14
paste input "NKK/10203/A"
type input "NKK/10203/A"
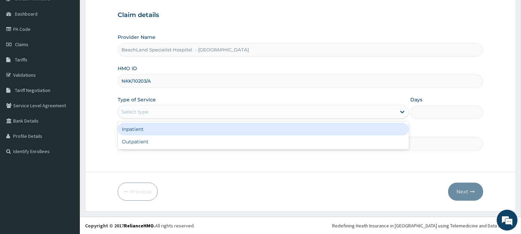
drag, startPoint x: 136, startPoint y: 114, endPoint x: 135, endPoint y: 130, distance: 15.7
click at [136, 115] on div "Select type" at bounding box center [135, 111] width 27 height 7
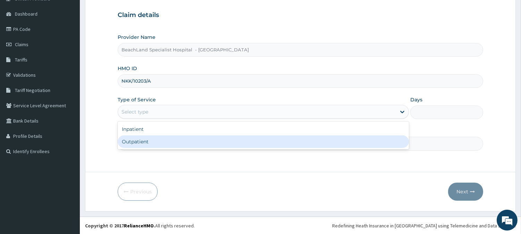
click at [131, 144] on div "Outpatient" at bounding box center [263, 141] width 291 height 12
type input "1"
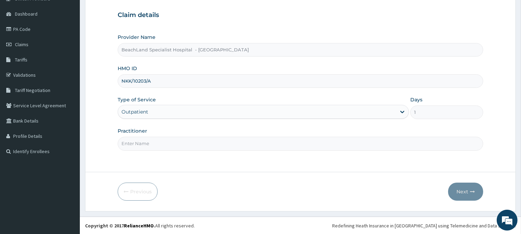
click at [131, 144] on input "Practitioner" at bounding box center [301, 144] width 366 height 14
type input "DR VICTORY"
click at [469, 193] on button "Next" at bounding box center [465, 192] width 35 height 18
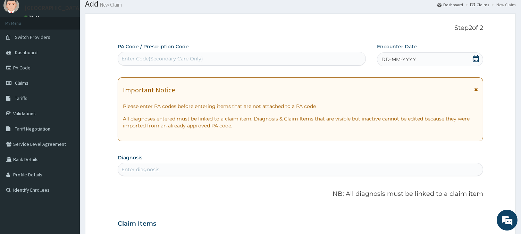
scroll to position [0, 0]
click at [149, 56] on div "Enter Code(Secondary Care Only)" at bounding box center [163, 58] width 82 height 7
paste input "PA/097598"
type input "PA/097598"
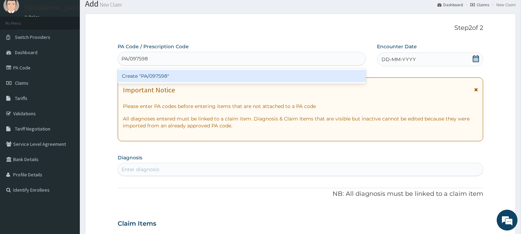
click at [206, 72] on div "Create "PA/097598"" at bounding box center [242, 76] width 248 height 12
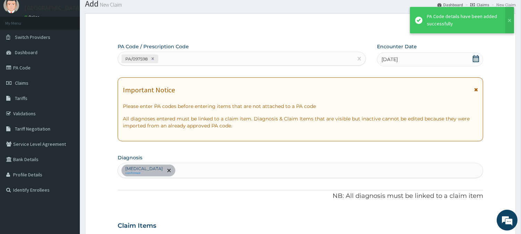
scroll to position [171, 0]
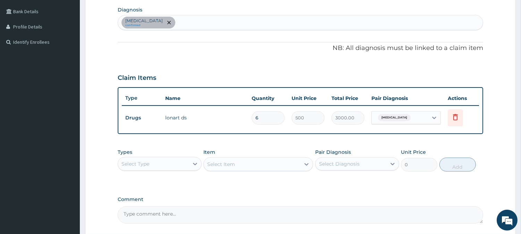
click at [207, 22] on div "[MEDICAL_DATA] confirmed" at bounding box center [300, 22] width 365 height 15
click at [204, 23] on div "[MEDICAL_DATA] confirmed" at bounding box center [300, 22] width 365 height 15
click at [182, 22] on div "[MEDICAL_DATA] confirmed" at bounding box center [300, 22] width 365 height 15
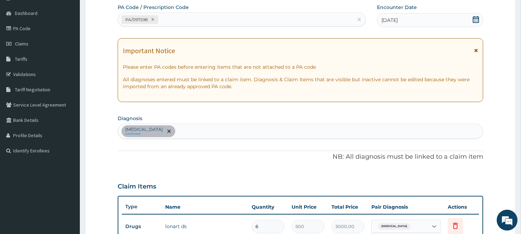
scroll to position [56, 0]
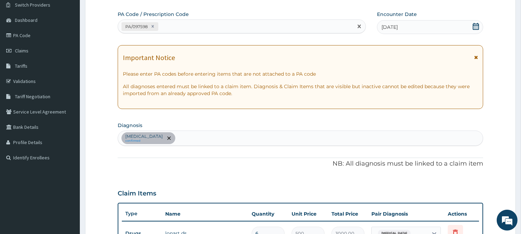
click at [176, 25] on div "PA/097598" at bounding box center [235, 26] width 235 height 11
paste input "PA/0C16BA"
type input "PA/0C16BA"
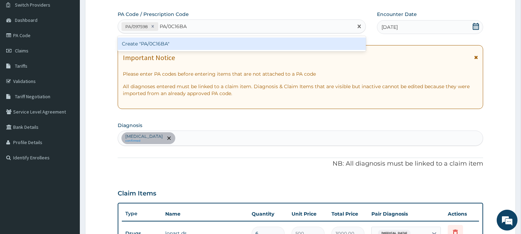
click at [146, 44] on div "Create "PA/0C16BA"" at bounding box center [242, 43] width 248 height 12
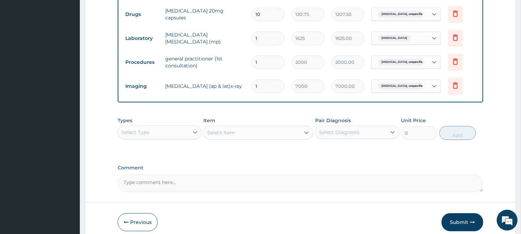
scroll to position [329, 0]
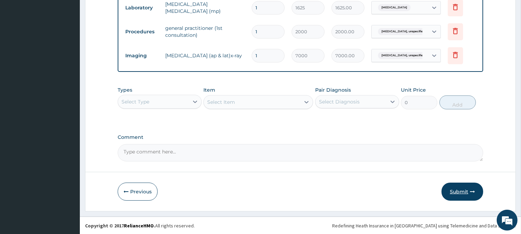
click at [456, 193] on button "Submit" at bounding box center [463, 192] width 42 height 18
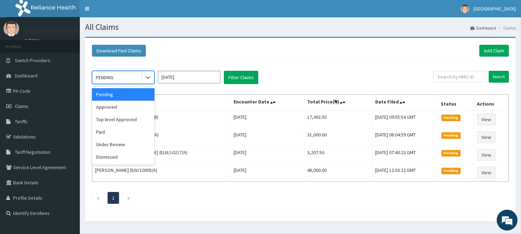
drag, startPoint x: 113, startPoint y: 74, endPoint x: 119, endPoint y: 90, distance: 16.5
click at [113, 78] on div "PENDING" at bounding box center [105, 77] width 18 height 7
drag, startPoint x: 125, startPoint y: 108, endPoint x: 191, endPoint y: 85, distance: 70.0
click at [126, 109] on div "Approved" at bounding box center [123, 107] width 62 height 12
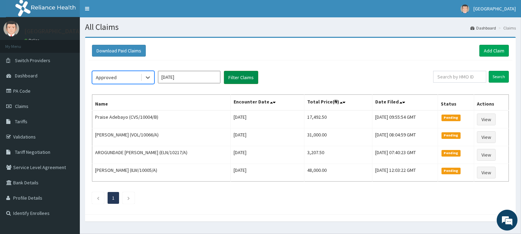
click at [245, 79] on button "Filter Claims" at bounding box center [241, 77] width 34 height 13
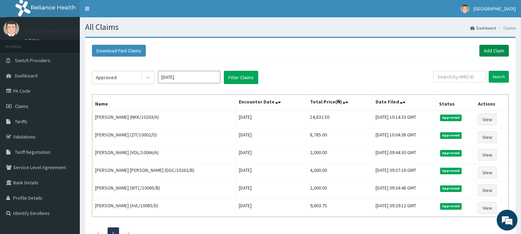
click at [500, 49] on link "Add Claim" at bounding box center [495, 51] width 30 height 12
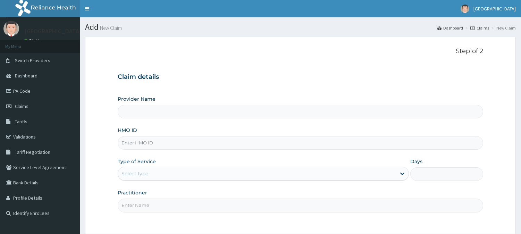
type input "BeachLand Specialist Hospital - [GEOGRAPHIC_DATA]"
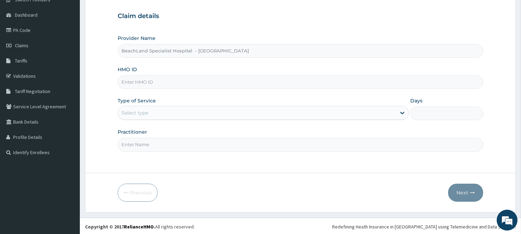
scroll to position [62, 0]
click at [144, 82] on input "HMO ID" at bounding box center [301, 81] width 366 height 14
paste input "ILW/10005/A"
type input "ILW/10005/A"
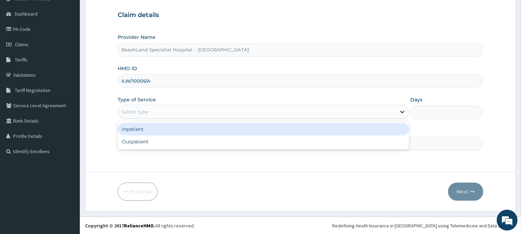
click at [138, 112] on div "Select type" at bounding box center [135, 111] width 27 height 7
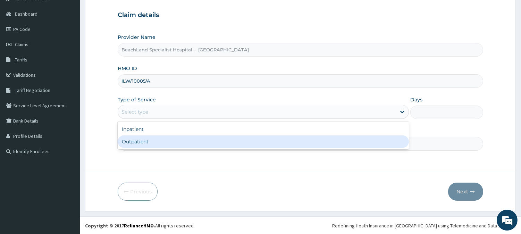
click at [149, 143] on div "Outpatient" at bounding box center [263, 141] width 291 height 12
type input "1"
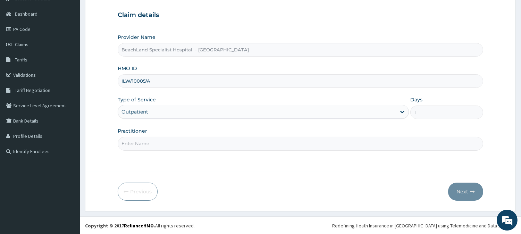
click at [148, 144] on input "Practitioner" at bounding box center [301, 144] width 366 height 14
type input "DR. BOLAJI"
click at [464, 192] on button "Next" at bounding box center [465, 192] width 35 height 18
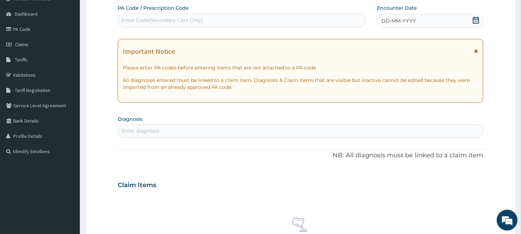
click at [158, 21] on div "Enter Code(Secondary Care Only)" at bounding box center [163, 20] width 82 height 7
drag, startPoint x: 158, startPoint y: 21, endPoint x: 308, endPoint y: 25, distance: 149.3
click at [308, 25] on div "Enter Code(Secondary Care Only)" at bounding box center [242, 20] width 248 height 11
click at [259, 22] on div "Enter Code(Secondary Care Only)" at bounding box center [242, 20] width 248 height 11
paste input "PA/AF8934"
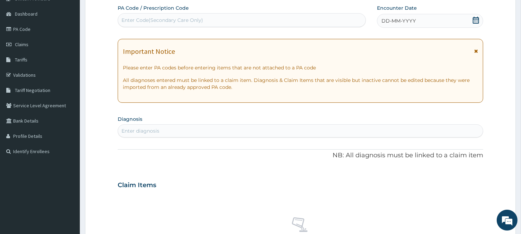
type input "PA/AF8934"
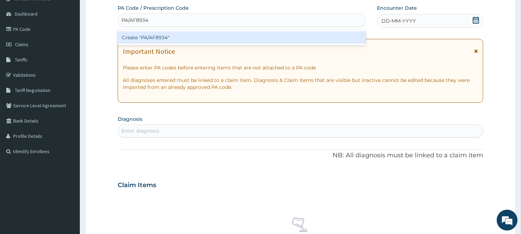
click at [252, 39] on div "Create "PA/AF8934"" at bounding box center [242, 37] width 248 height 12
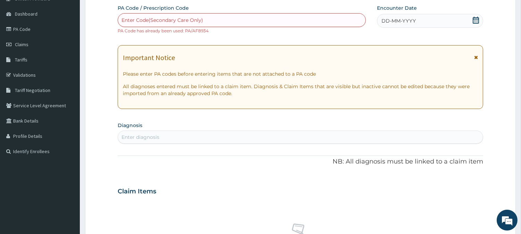
drag, startPoint x: 474, startPoint y: 18, endPoint x: 474, endPoint y: 29, distance: 11.1
click at [474, 18] on icon at bounding box center [476, 20] width 7 height 7
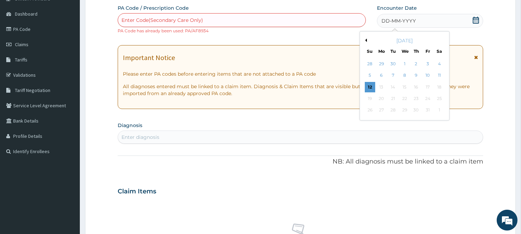
drag, startPoint x: 417, startPoint y: 73, endPoint x: 385, endPoint y: 75, distance: 31.3
click at [415, 74] on div "9" at bounding box center [416, 75] width 10 height 10
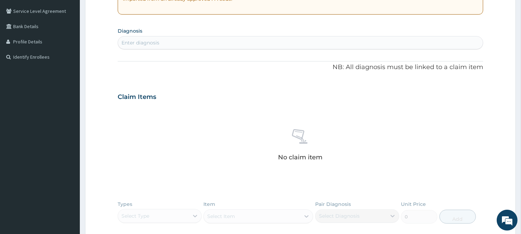
scroll to position [178, 0]
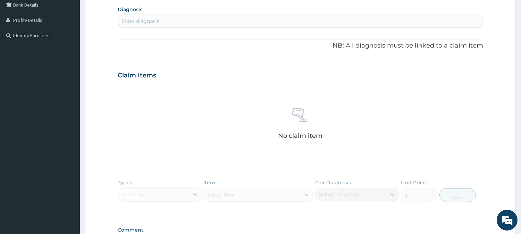
click at [131, 20] on div "Enter diagnosis" at bounding box center [141, 21] width 38 height 7
type input "SEPSIS"
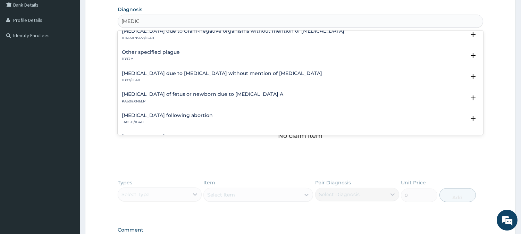
scroll to position [246, 0]
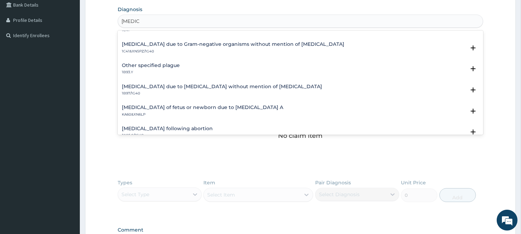
click at [141, 66] on h4 "Other specified plague" at bounding box center [151, 65] width 58 height 5
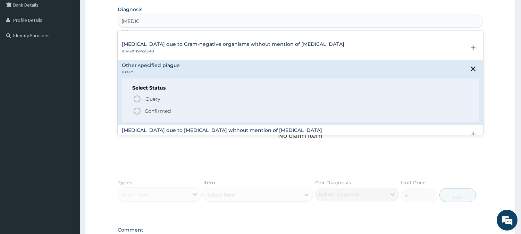
click at [143, 110] on span "Confirmed" at bounding box center [301, 111] width 336 height 8
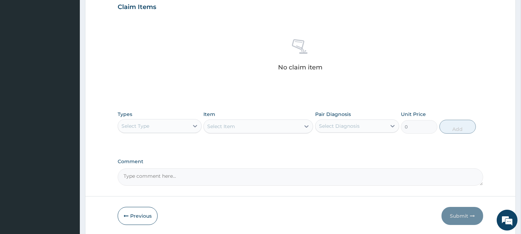
scroll to position [255, 0]
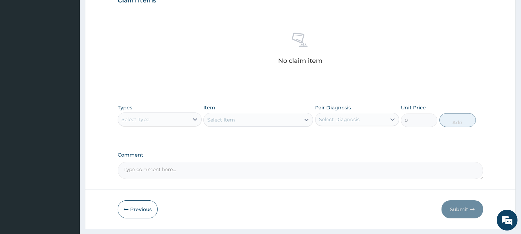
drag, startPoint x: 151, startPoint y: 123, endPoint x: 151, endPoint y: 127, distance: 4.9
click at [151, 127] on div "Types Select Type Item Select Item Pair Diagnosis Select Diagnosis Unit Price 0…" at bounding box center [301, 116] width 366 height 30
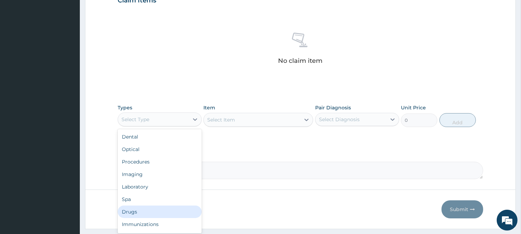
drag, startPoint x: 151, startPoint y: 211, endPoint x: 95, endPoint y: 43, distance: 177.4
click at [151, 211] on div "Drugs" at bounding box center [160, 212] width 84 height 12
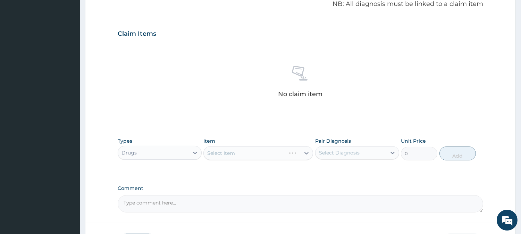
scroll to position [178, 0]
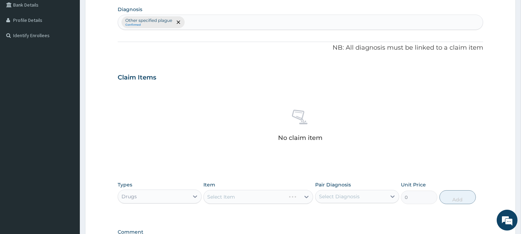
click at [210, 24] on div "Other specified plague Confirmed" at bounding box center [300, 22] width 365 height 15
type input "MYALGIA"
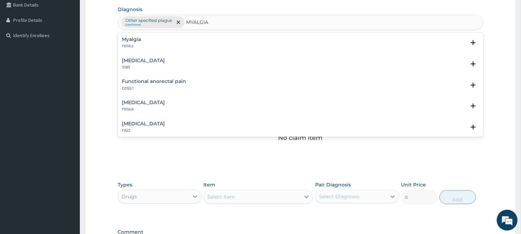
click at [128, 43] on div "Myalgia FB56.2" at bounding box center [131, 43] width 19 height 12
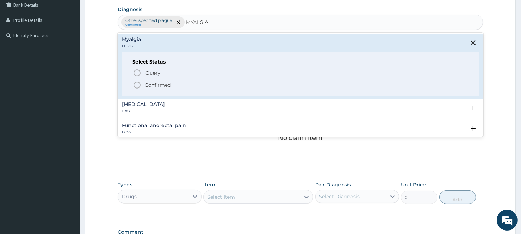
click at [134, 85] on icon "status option filled" at bounding box center [137, 85] width 8 height 8
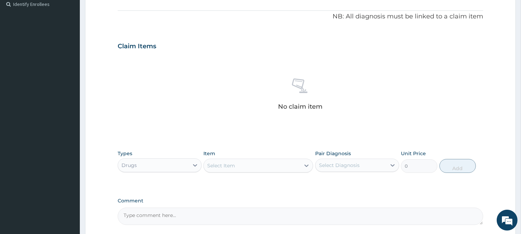
scroll to position [273, 0]
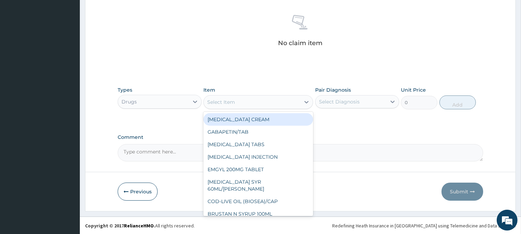
click at [258, 102] on div "Select Item" at bounding box center [252, 102] width 97 height 11
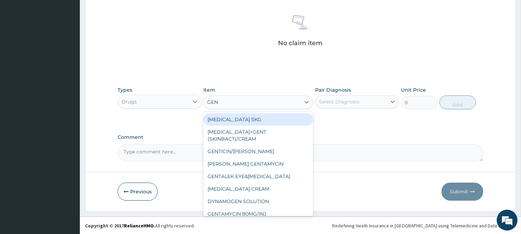
type input "GENT"
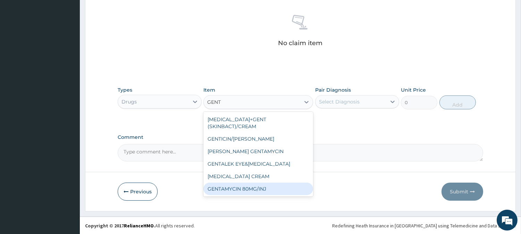
click at [267, 192] on div "GENTAMYCIN 80MG/INJ" at bounding box center [258, 189] width 110 height 12
type input "500"
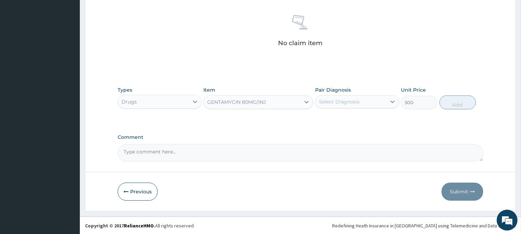
click at [359, 102] on div "Select Diagnosis" at bounding box center [351, 101] width 71 height 11
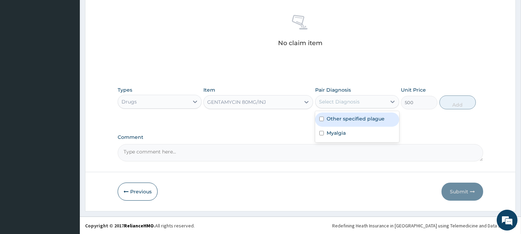
click at [363, 120] on label "Other specified plague" at bounding box center [356, 118] width 58 height 7
checkbox input "true"
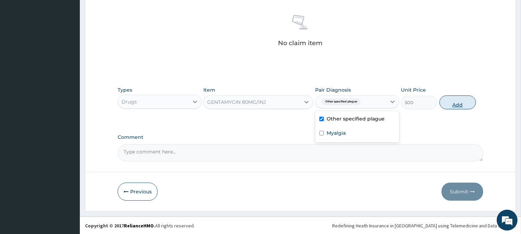
click at [449, 106] on button "Add" at bounding box center [458, 102] width 36 height 14
type input "0"
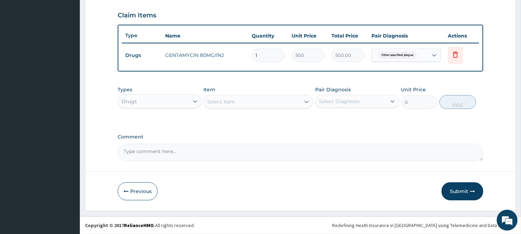
scroll to position [239, 0]
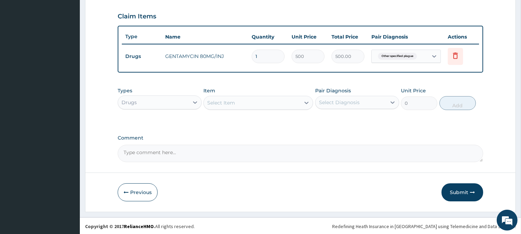
click at [269, 59] on input "1" at bounding box center [268, 57] width 33 height 14
type input "0.00"
type input "2"
type input "1000.00"
type input "2"
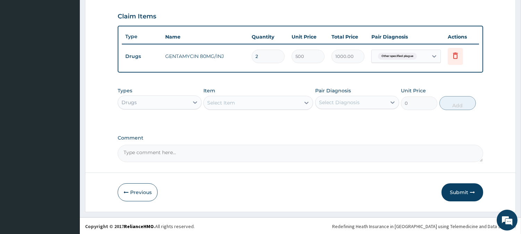
click at [251, 102] on div "Select Item" at bounding box center [252, 102] width 97 height 11
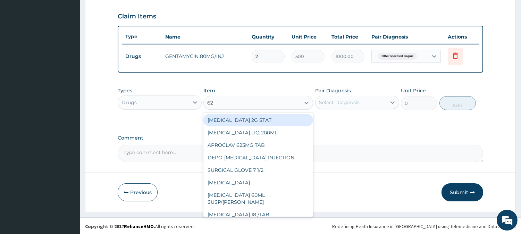
type input "625"
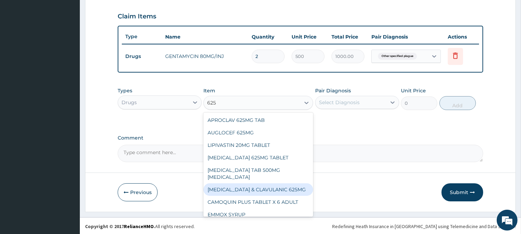
drag, startPoint x: 252, startPoint y: 183, endPoint x: 285, endPoint y: 149, distance: 47.1
click at [253, 183] on div "AMOXICILLIN & CLAVULANIC 625MG" at bounding box center [258, 189] width 110 height 12
type input "174"
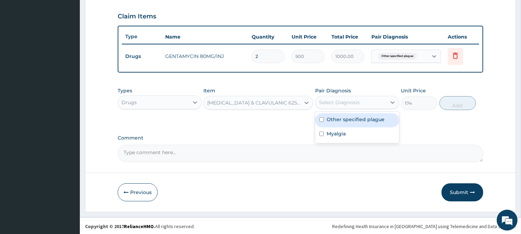
drag, startPoint x: 344, startPoint y: 101, endPoint x: 349, endPoint y: 120, distance: 20.0
click at [344, 101] on div "Select Diagnosis" at bounding box center [339, 102] width 41 height 7
click at [352, 120] on label "Other specified plague" at bounding box center [356, 119] width 58 height 7
checkbox input "true"
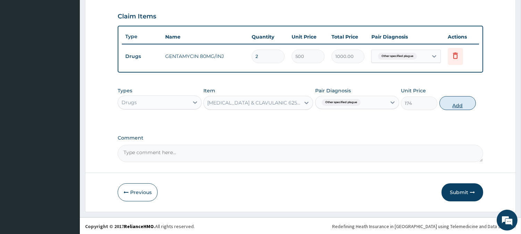
click at [444, 102] on button "Add" at bounding box center [458, 103] width 36 height 14
type input "0"
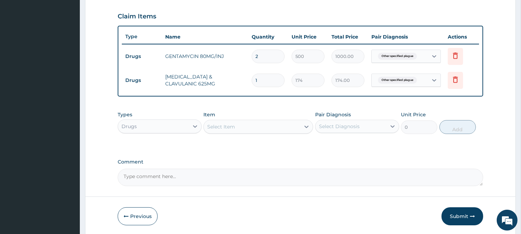
click at [272, 82] on input "1" at bounding box center [268, 81] width 33 height 14
type input "14"
type input "2436.00"
type input "14"
click at [251, 128] on div "Select Item" at bounding box center [252, 126] width 97 height 11
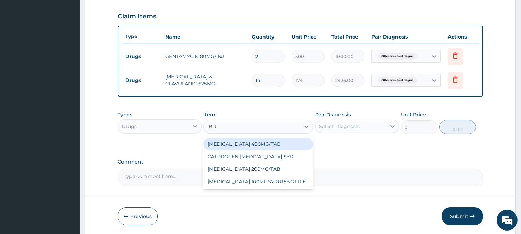
type input "IBUP"
click at [266, 142] on div "IBUPROFEN 400MG/TAB" at bounding box center [258, 144] width 110 height 12
type input "70"
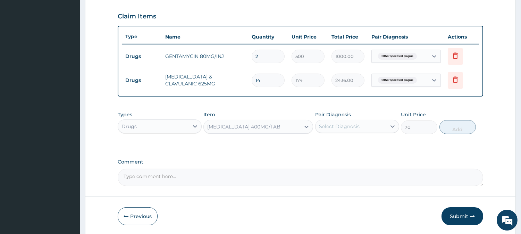
click at [349, 129] on div "Select Diagnosis" at bounding box center [339, 126] width 41 height 7
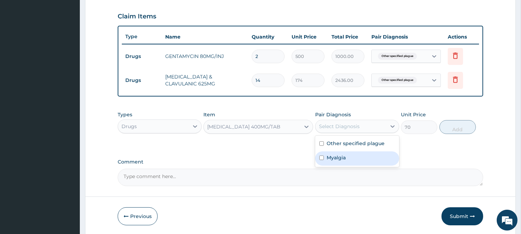
click at [351, 155] on div "Myalgia" at bounding box center [357, 158] width 84 height 14
checkbox input "true"
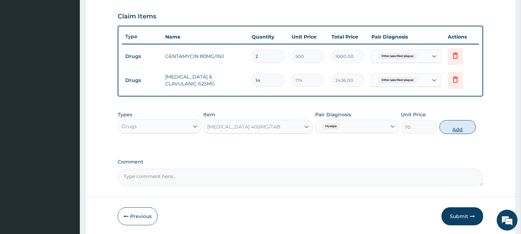
click at [458, 127] on button "Add" at bounding box center [458, 127] width 36 height 14
type input "0"
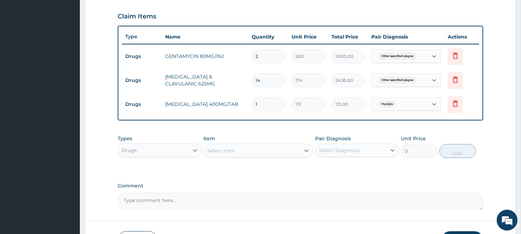
click at [270, 107] on input "1" at bounding box center [268, 105] width 33 height 14
type input "14"
type input "980.00"
click at [265, 102] on input "14" at bounding box center [268, 105] width 33 height 14
type input "1"
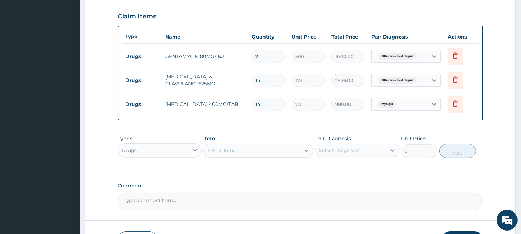
type input "70.00"
type input "10"
type input "700.00"
type input "10"
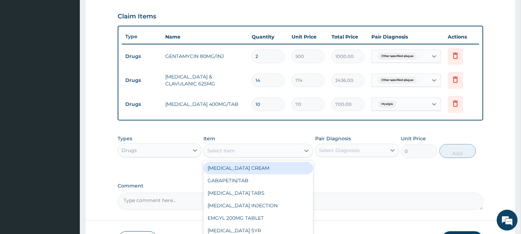
click at [258, 151] on div "Select Item" at bounding box center [252, 150] width 97 height 11
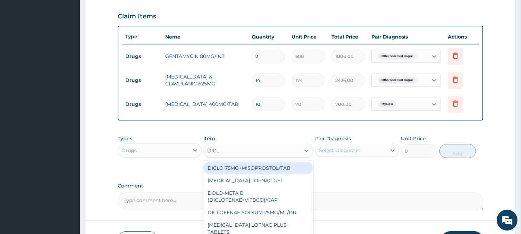
type input "DICLO"
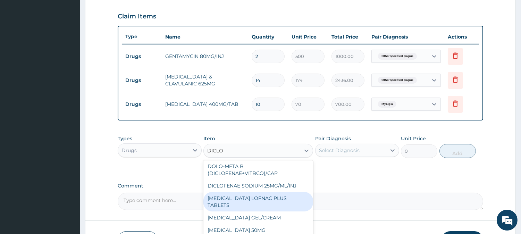
scroll to position [39, 0]
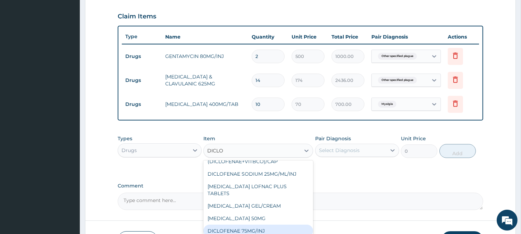
click at [272, 225] on div "DICLOFENAE 75MG/INJ" at bounding box center [258, 231] width 110 height 12
type input "250"
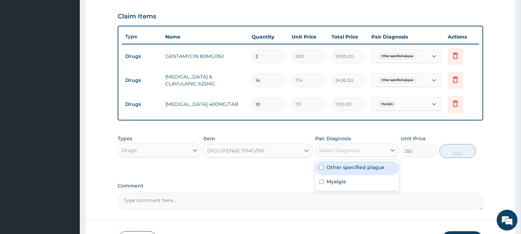
drag, startPoint x: 351, startPoint y: 146, endPoint x: 355, endPoint y: 173, distance: 27.3
click at [351, 148] on div "Select Diagnosis" at bounding box center [351, 150] width 71 height 11
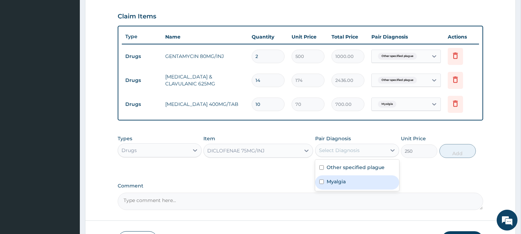
click at [355, 177] on div "Myalgia" at bounding box center [357, 182] width 84 height 14
checkbox input "true"
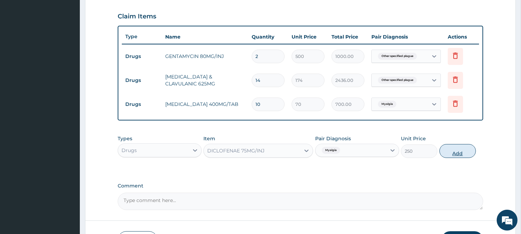
click at [464, 154] on button "Add" at bounding box center [458, 151] width 36 height 14
type input "0"
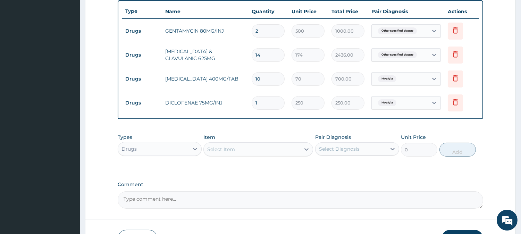
scroll to position [278, 0]
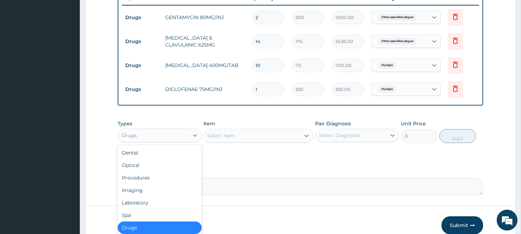
click at [153, 134] on div "Drugs" at bounding box center [153, 135] width 71 height 11
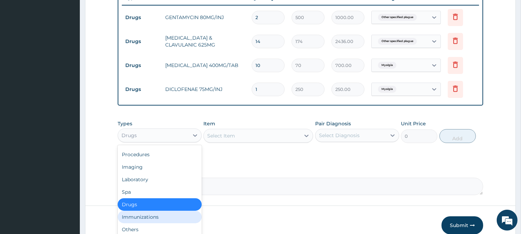
scroll to position [0, 0]
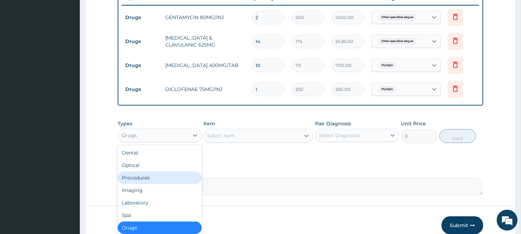
click at [150, 179] on div "Procedures" at bounding box center [160, 178] width 84 height 12
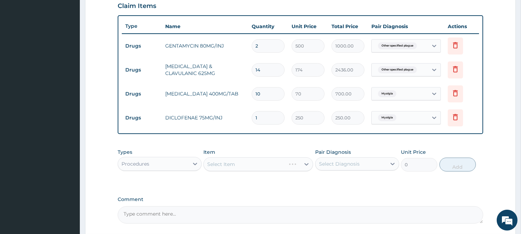
scroll to position [278, 0]
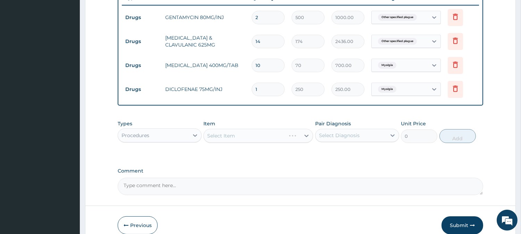
click at [252, 134] on div "Select Item" at bounding box center [258, 136] width 110 height 14
click at [252, 134] on div "Select Item" at bounding box center [252, 135] width 97 height 11
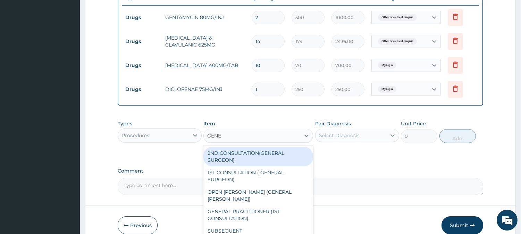
type input "GENER"
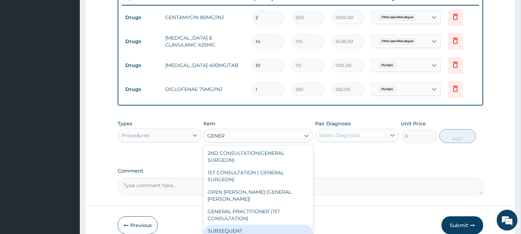
scroll to position [40, 0]
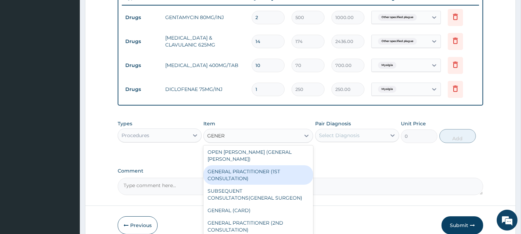
drag, startPoint x: 262, startPoint y: 162, endPoint x: 317, endPoint y: 155, distance: 55.3
click at [263, 165] on div "GENERAL PRACTITIONER (1ST CONSULTATION)" at bounding box center [258, 174] width 110 height 19
type input "2000"
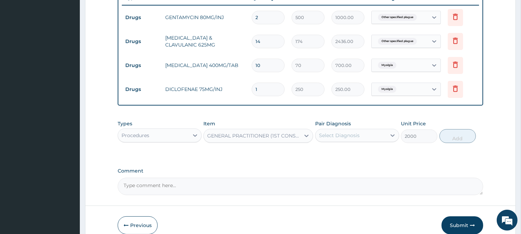
drag, startPoint x: 372, startPoint y: 138, endPoint x: 372, endPoint y: 143, distance: 4.9
click at [372, 141] on div "Select Diagnosis" at bounding box center [357, 135] width 84 height 13
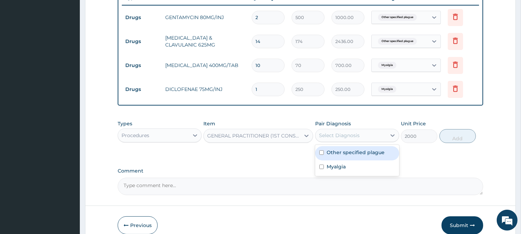
click at [370, 155] on label "Other specified plague" at bounding box center [356, 152] width 58 height 7
checkbox input "true"
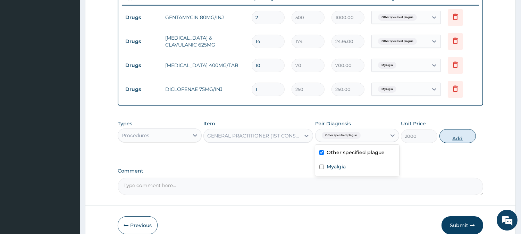
click at [455, 138] on button "Add" at bounding box center [458, 136] width 36 height 14
type input "0"
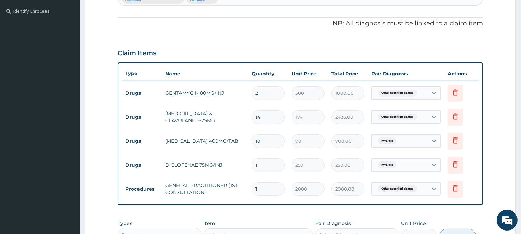
scroll to position [200, 0]
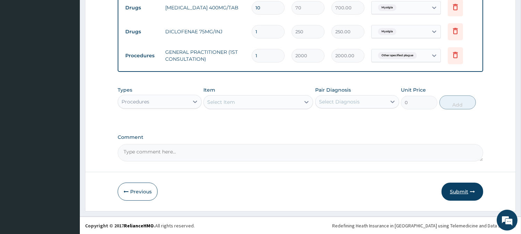
click at [472, 192] on icon "button" at bounding box center [472, 191] width 5 height 5
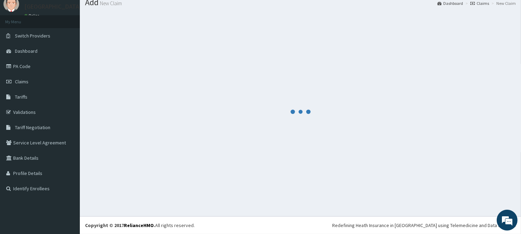
scroll to position [329, 0]
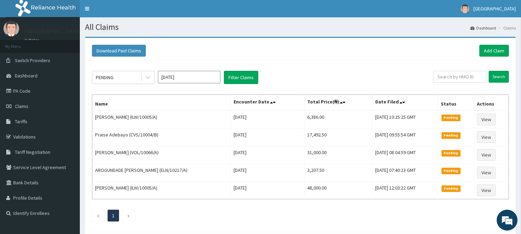
drag, startPoint x: 128, startPoint y: 75, endPoint x: 128, endPoint y: 86, distance: 10.8
click at [128, 80] on div "PENDING" at bounding box center [116, 77] width 48 height 11
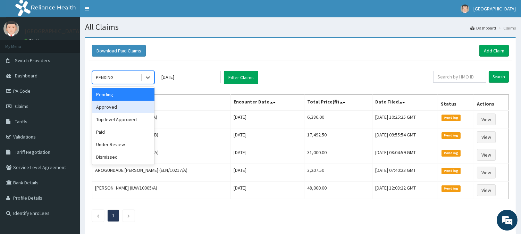
click at [126, 109] on div "Approved" at bounding box center [123, 107] width 62 height 12
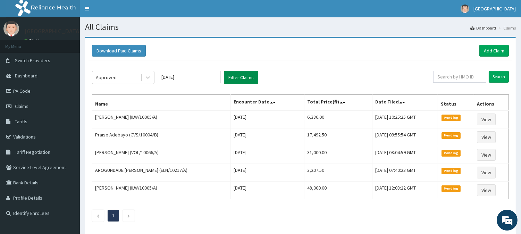
click at [242, 81] on button "Filter Claims" at bounding box center [241, 77] width 34 height 13
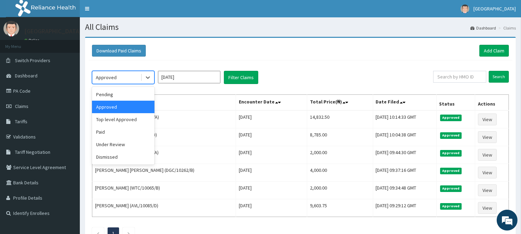
drag, startPoint x: 109, startPoint y: 73, endPoint x: 119, endPoint y: 101, distance: 29.2
click at [110, 74] on div "Approved" at bounding box center [116, 77] width 48 height 11
click at [117, 91] on div "Pending" at bounding box center [123, 94] width 62 height 12
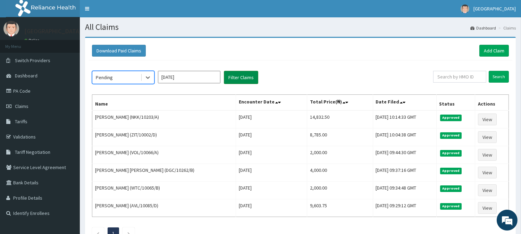
click at [235, 78] on button "Filter Claims" at bounding box center [241, 77] width 34 height 13
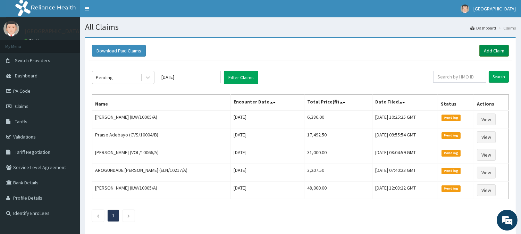
click at [495, 48] on link "Add Claim" at bounding box center [495, 51] width 30 height 12
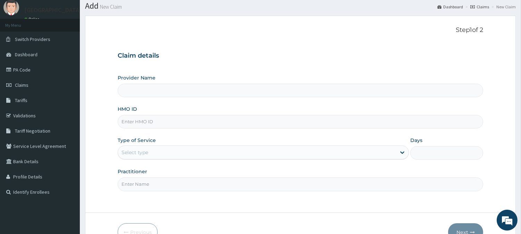
scroll to position [39, 0]
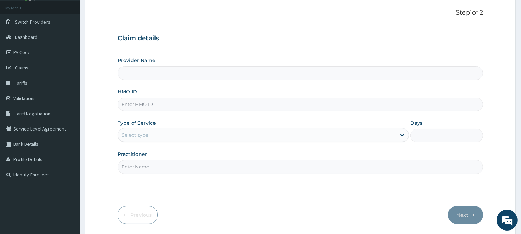
type input "BeachLand Specialist Hospital - [GEOGRAPHIC_DATA]"
click at [131, 103] on input "HMO ID" at bounding box center [301, 105] width 366 height 14
paste input "SRH/10143/A"
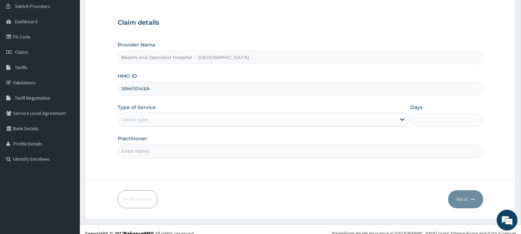
scroll to position [62, 0]
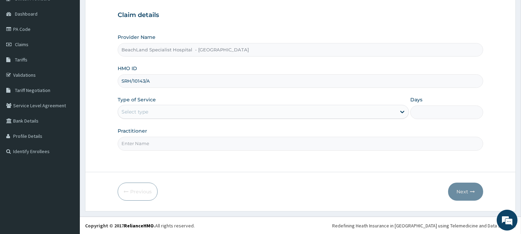
type input "SRH/10143/A"
drag, startPoint x: 140, startPoint y: 112, endPoint x: 140, endPoint y: 117, distance: 4.9
click at [140, 115] on div "Select type" at bounding box center [135, 111] width 27 height 7
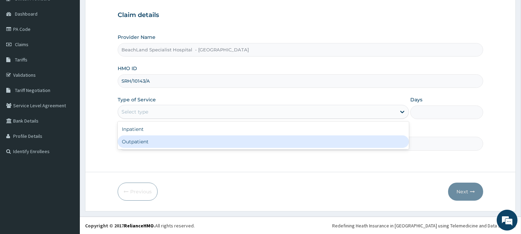
click at [144, 145] on div "Outpatient" at bounding box center [263, 141] width 291 height 12
type input "1"
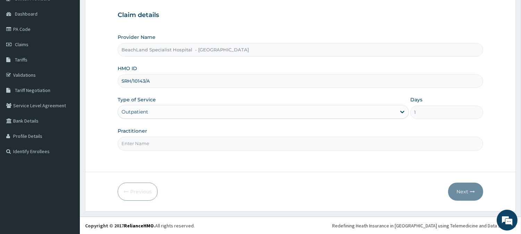
click at [144, 145] on input "Practitioner" at bounding box center [301, 144] width 366 height 14
type input "[PERSON_NAME]"
click at [467, 196] on button "Next" at bounding box center [465, 192] width 35 height 18
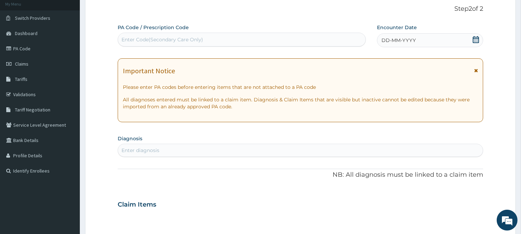
scroll to position [23, 0]
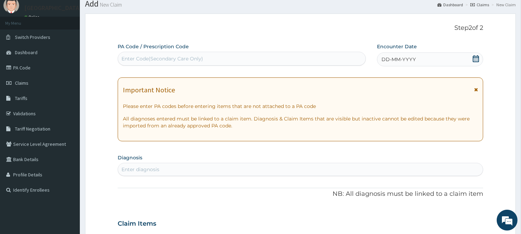
click at [176, 57] on div "Enter Code(Secondary Care Only)" at bounding box center [163, 58] width 82 height 7
paste input "PA/04F0C9"
type input "PA/04F0C9"
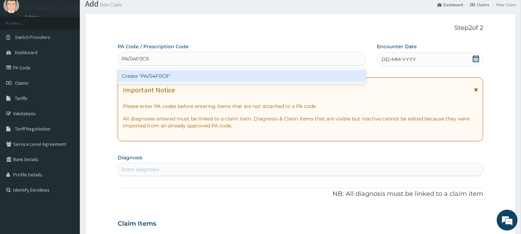
click at [185, 76] on div "Create "PA/04F0C9"" at bounding box center [242, 76] width 248 height 12
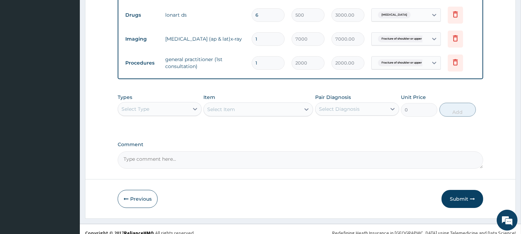
scroll to position [329, 0]
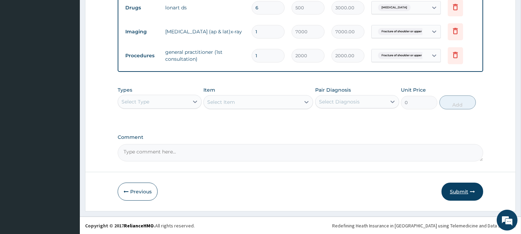
click at [447, 193] on button "Submit" at bounding box center [463, 192] width 42 height 18
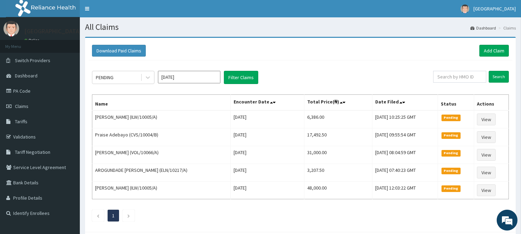
drag, startPoint x: 120, startPoint y: 81, endPoint x: 122, endPoint y: 85, distance: 4.6
click at [121, 82] on div "PENDING" at bounding box center [116, 77] width 48 height 11
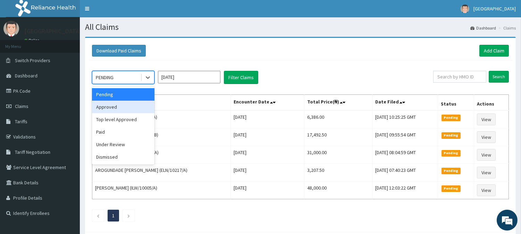
click at [126, 109] on div "Approved" at bounding box center [123, 107] width 62 height 12
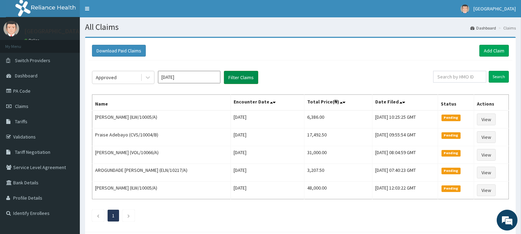
click at [228, 77] on button "Filter Claims" at bounding box center [241, 77] width 34 height 13
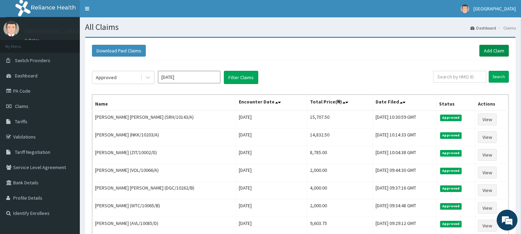
click at [497, 52] on link "Add Claim" at bounding box center [495, 51] width 30 height 12
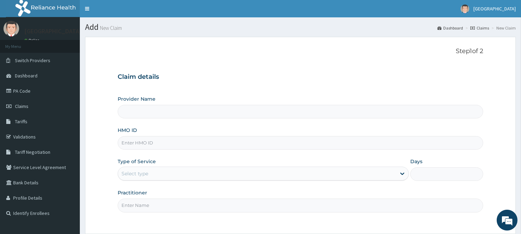
type input "BeachLand Specialist Hospital - Annex"
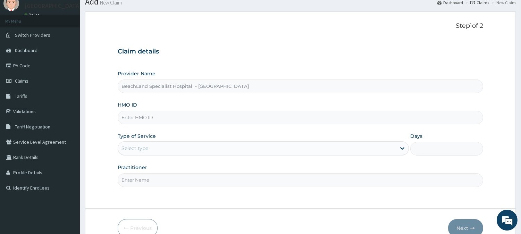
scroll to position [39, 0]
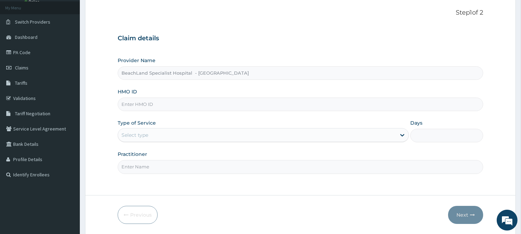
click at [153, 105] on input "HMO ID" at bounding box center [301, 105] width 366 height 14
paste input "SRC/10004/A"
type input "SRC/10004/A"
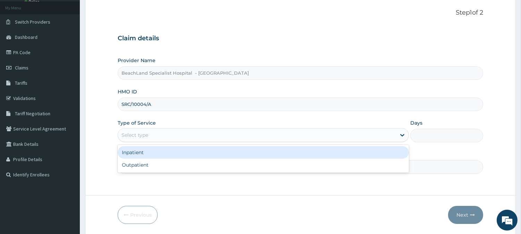
drag, startPoint x: 150, startPoint y: 134, endPoint x: 151, endPoint y: 165, distance: 30.9
click at [148, 143] on div "Provider Name BeachLand Specialist Hospital - Annex HMO ID SRC/10004/A Type of …" at bounding box center [301, 115] width 366 height 117
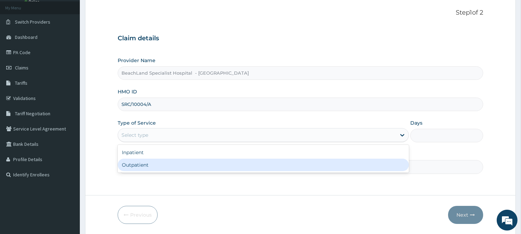
click at [149, 168] on div "Outpatient" at bounding box center [263, 165] width 291 height 12
type input "1"
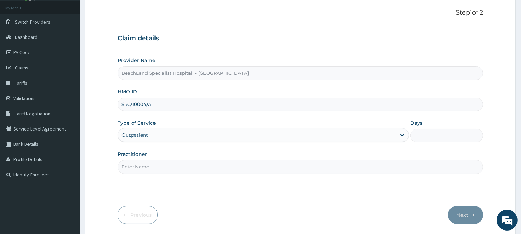
click at [151, 166] on input "Practitioner" at bounding box center [301, 167] width 366 height 14
type input "DR VICTORY"
click at [467, 217] on button "Next" at bounding box center [465, 215] width 35 height 18
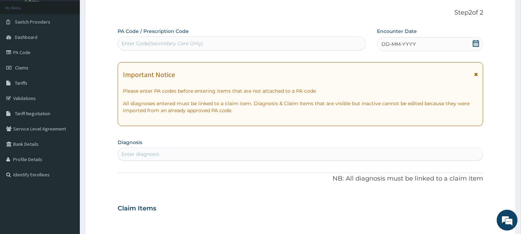
click at [473, 43] on icon at bounding box center [476, 43] width 7 height 7
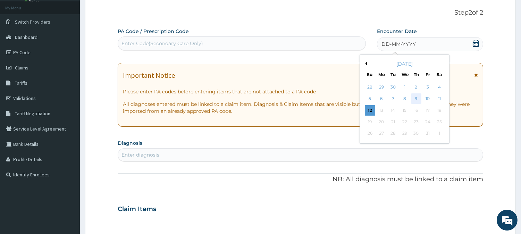
click at [415, 101] on div "9" at bounding box center [416, 99] width 10 height 10
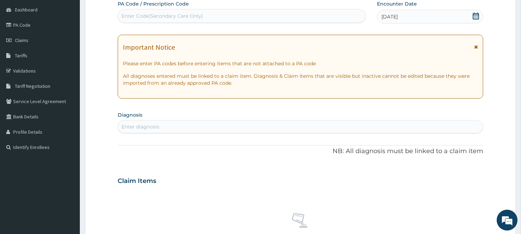
scroll to position [77, 0]
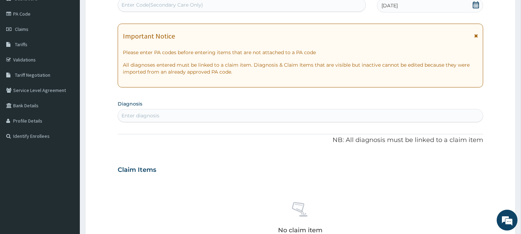
click at [150, 115] on div "Enter diagnosis" at bounding box center [141, 115] width 38 height 7
type input "MYALGIA"
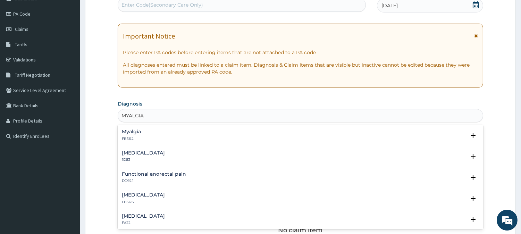
click at [142, 138] on div "Myalgia FB56.2" at bounding box center [300, 135] width 357 height 12
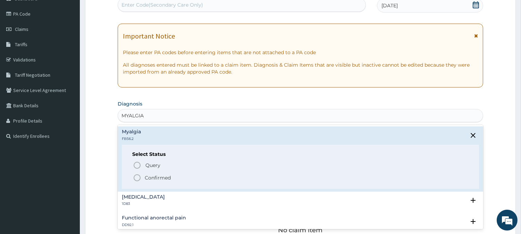
click at [135, 178] on icon "status option filled" at bounding box center [137, 178] width 8 height 8
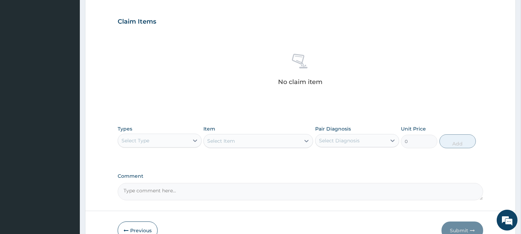
scroll to position [231, 0]
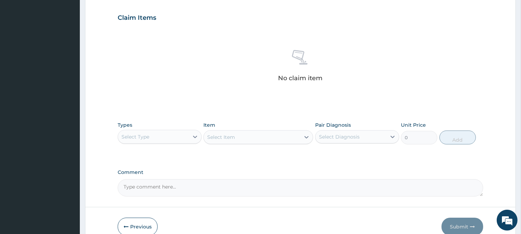
drag, startPoint x: 152, startPoint y: 136, endPoint x: 153, endPoint y: 145, distance: 8.7
click at [152, 137] on div "Select Type" at bounding box center [153, 136] width 71 height 11
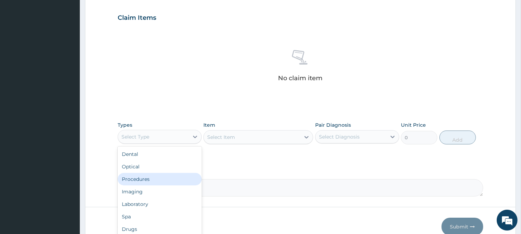
scroll to position [23, 0]
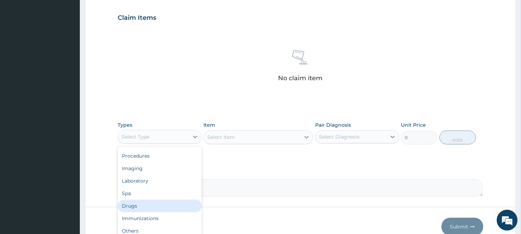
click at [142, 200] on div "Drugs" at bounding box center [160, 206] width 84 height 12
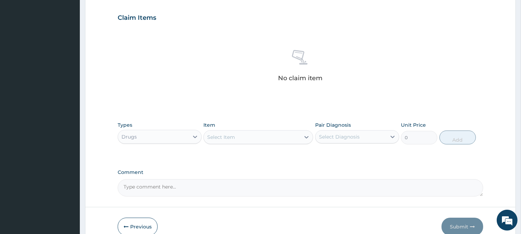
click at [263, 137] on div "Select Item" at bounding box center [252, 137] width 97 height 11
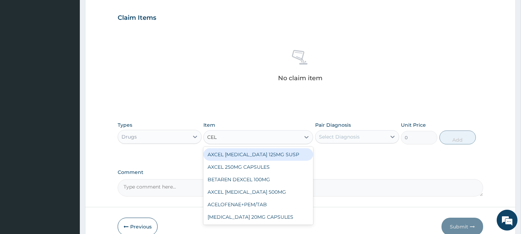
type input "CELE"
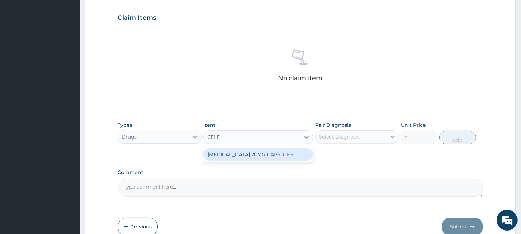
drag, startPoint x: 262, startPoint y: 152, endPoint x: 316, endPoint y: 143, distance: 55.0
click at [265, 152] on div "CELEBREX 20MG CAPSULES" at bounding box center [258, 154] width 110 height 12
type input "120.75"
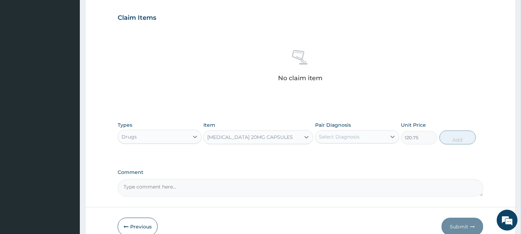
drag, startPoint x: 353, startPoint y: 135, endPoint x: 358, endPoint y: 144, distance: 10.9
click at [355, 139] on div "Select Diagnosis" at bounding box center [339, 136] width 41 height 7
drag, startPoint x: 367, startPoint y: 158, endPoint x: 410, endPoint y: 150, distance: 44.0
click at [370, 157] on div "Myalgia" at bounding box center [357, 155] width 84 height 14
checkbox input "true"
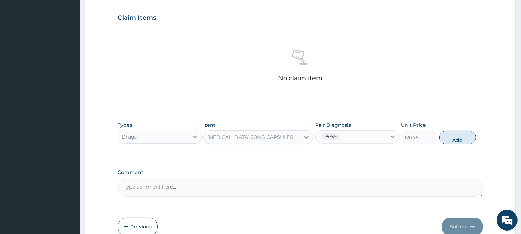
click at [451, 137] on button "Add" at bounding box center [458, 138] width 36 height 14
type input "0"
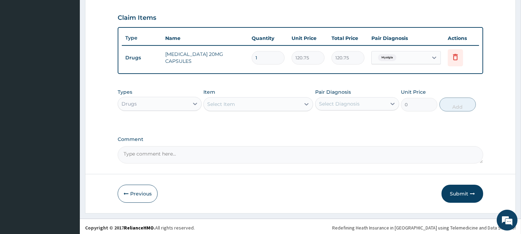
scroll to position [233, 0]
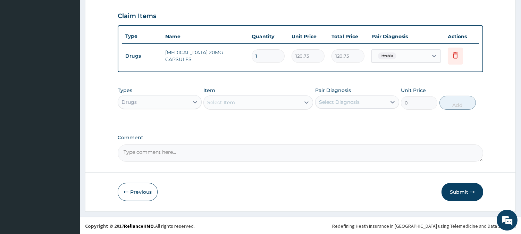
click at [159, 108] on div "Drugs" at bounding box center [160, 102] width 84 height 14
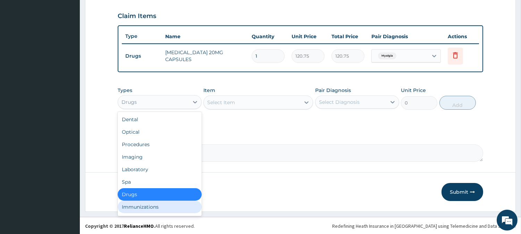
scroll to position [23, 0]
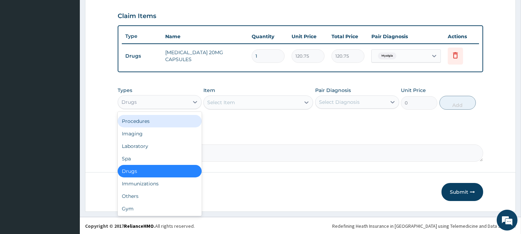
click at [160, 121] on div "Procedures" at bounding box center [160, 121] width 84 height 12
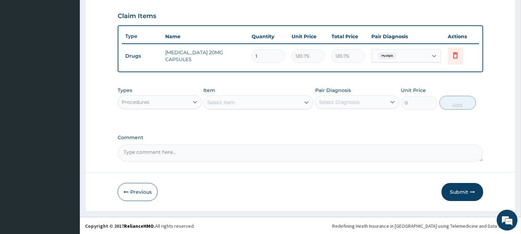
click at [265, 53] on input "1" at bounding box center [268, 56] width 33 height 14
type input "10"
type input "1207.50"
type input "10"
click at [238, 101] on div "Select Item" at bounding box center [252, 102] width 97 height 11
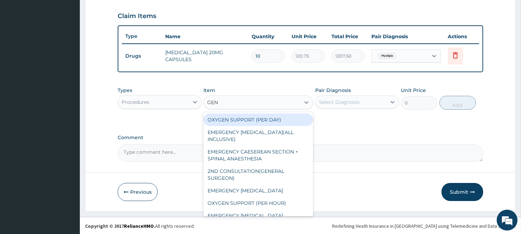
type input "GENE"
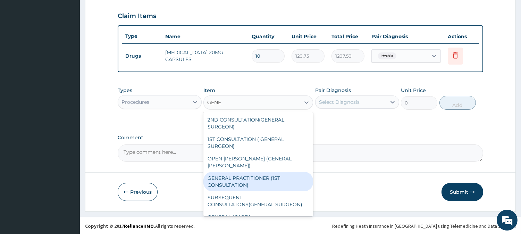
drag, startPoint x: 249, startPoint y: 168, endPoint x: 252, endPoint y: 166, distance: 4.0
click at [249, 172] on div "GENERAL PRACTITIONER (1ST CONSULTATION)" at bounding box center [258, 181] width 110 height 19
type input "2000"
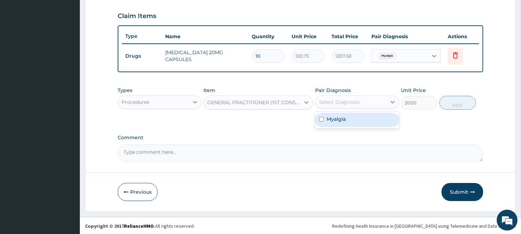
drag, startPoint x: 328, startPoint y: 102, endPoint x: 344, endPoint y: 124, distance: 26.4
click at [331, 104] on div "Select Diagnosis" at bounding box center [339, 102] width 41 height 7
click at [349, 121] on div "Myalgia" at bounding box center [357, 120] width 84 height 14
checkbox input "true"
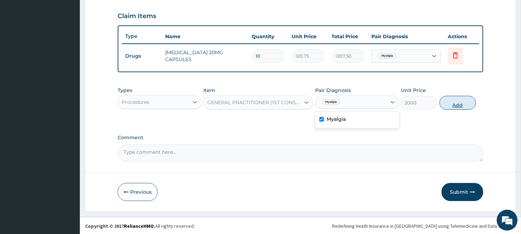
click at [454, 103] on button "Add" at bounding box center [458, 103] width 36 height 14
type input "0"
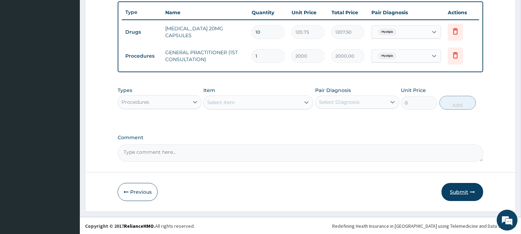
click at [466, 185] on button "Submit" at bounding box center [463, 192] width 42 height 18
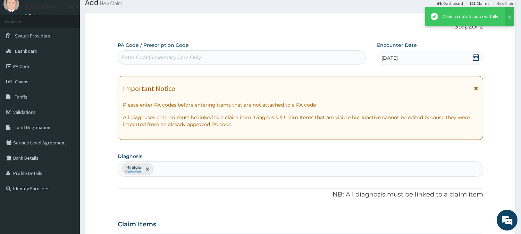
scroll to position [257, 0]
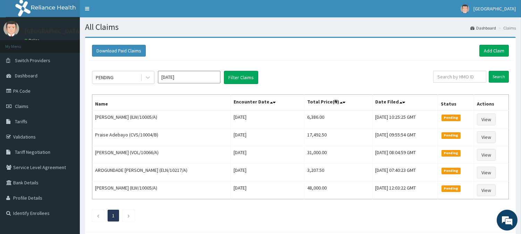
drag, startPoint x: 115, startPoint y: 75, endPoint x: 117, endPoint y: 84, distance: 9.5
click at [117, 84] on div "PENDING [DATE] Filter Claims Search Name Encounter Date Total Price(₦) Date Fil…" at bounding box center [301, 144] width 424 height 168
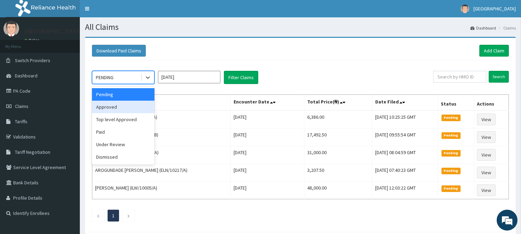
drag, startPoint x: 117, startPoint y: 103, endPoint x: 142, endPoint y: 86, distance: 29.9
click at [118, 103] on div "Approved" at bounding box center [123, 107] width 62 height 12
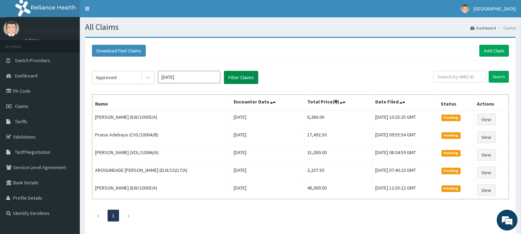
click at [242, 79] on button "Filter Claims" at bounding box center [241, 77] width 34 height 13
